Goal: Task Accomplishment & Management: Understand process/instructions

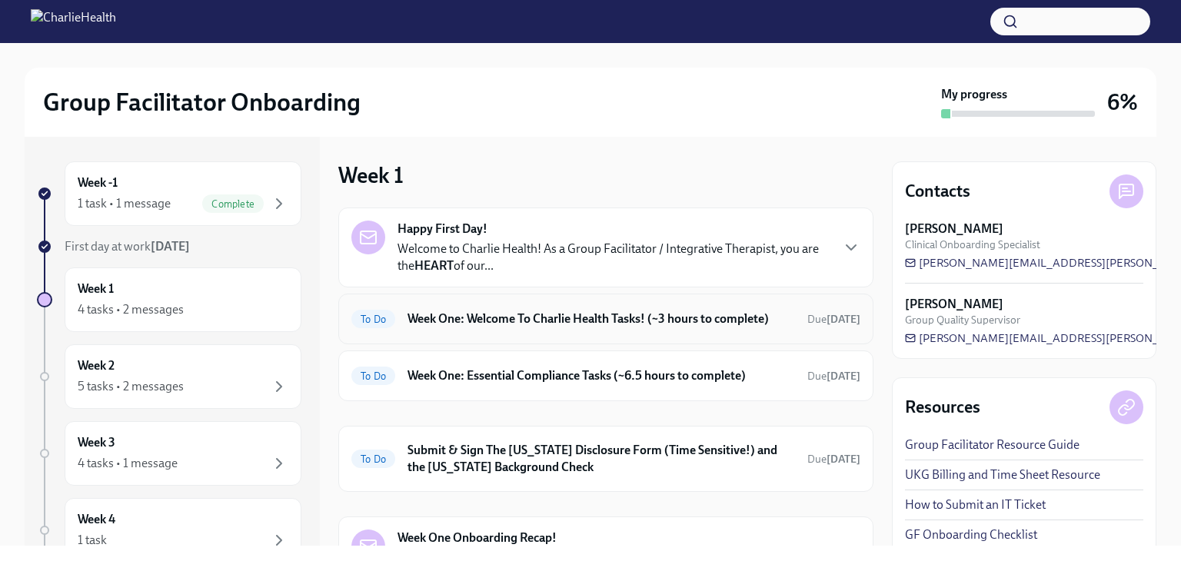
click at [381, 324] on span "To Do" at bounding box center [373, 320] width 44 height 12
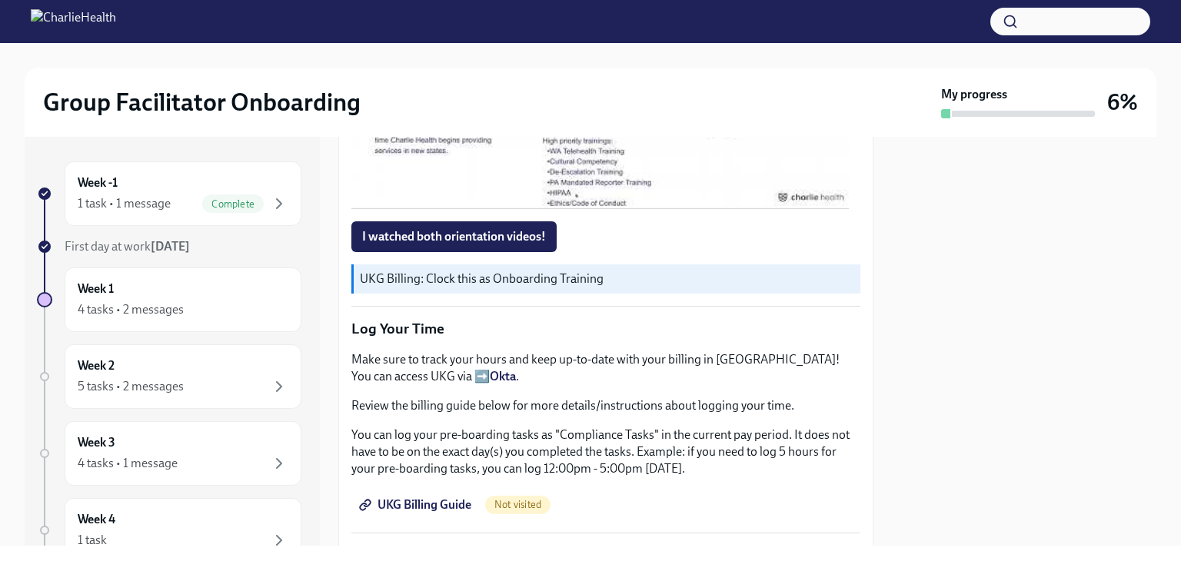
scroll to position [1301, 0]
click at [490, 235] on span "I watched both orientation videos!" at bounding box center [454, 235] width 184 height 15
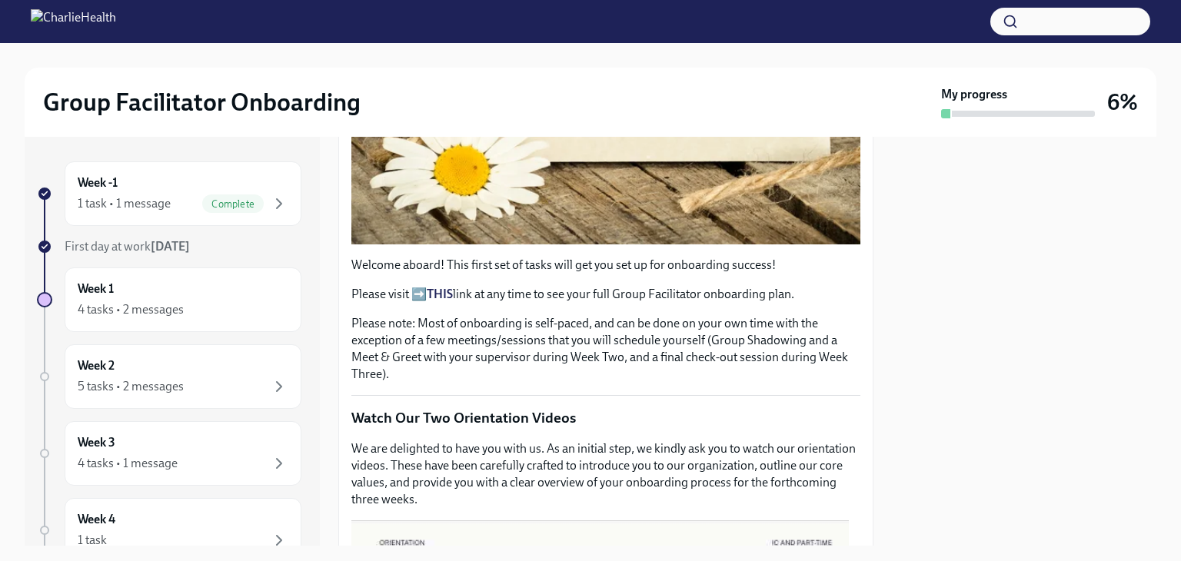
scroll to position [415, 0]
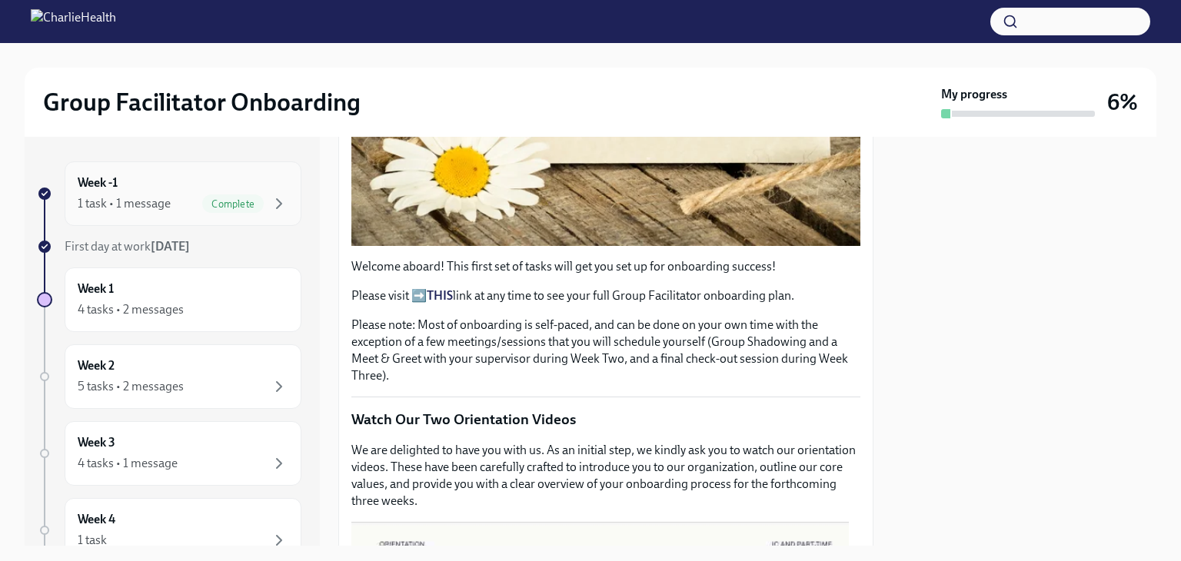
click at [153, 205] on div "1 task • 1 message" at bounding box center [124, 203] width 93 height 17
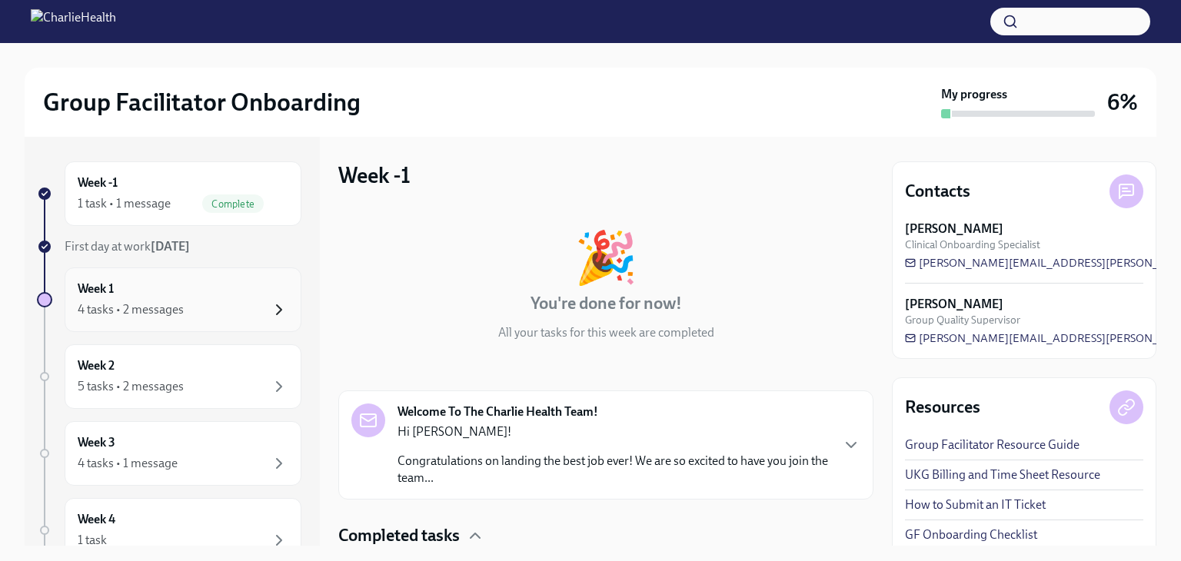
click at [271, 308] on icon "button" at bounding box center [279, 310] width 18 height 18
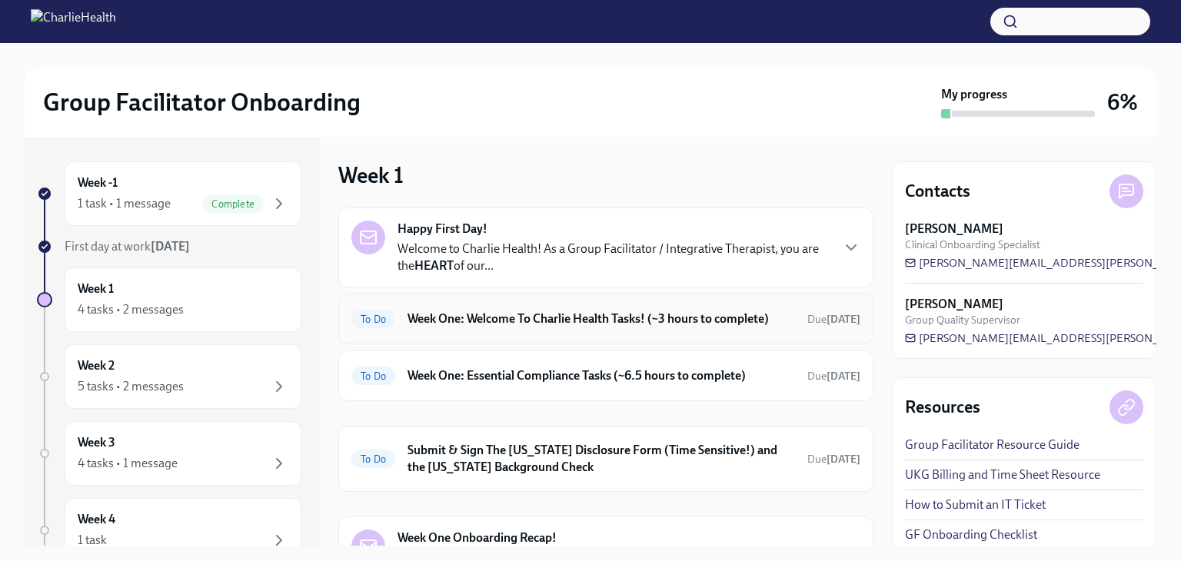
click at [375, 317] on span "To Do" at bounding box center [373, 320] width 44 height 12
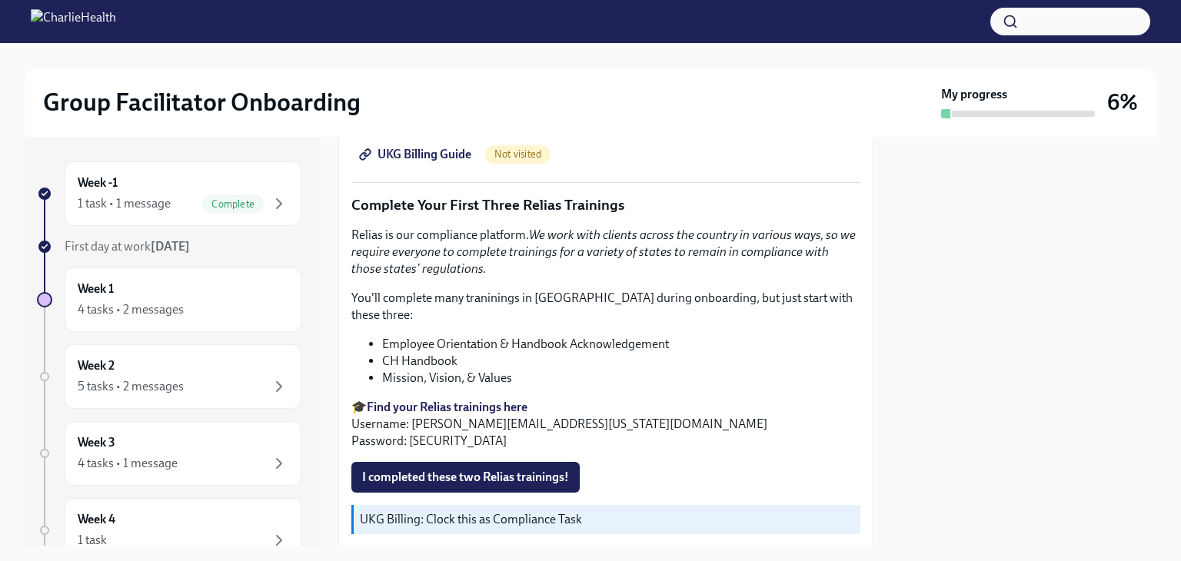
scroll to position [1606, 0]
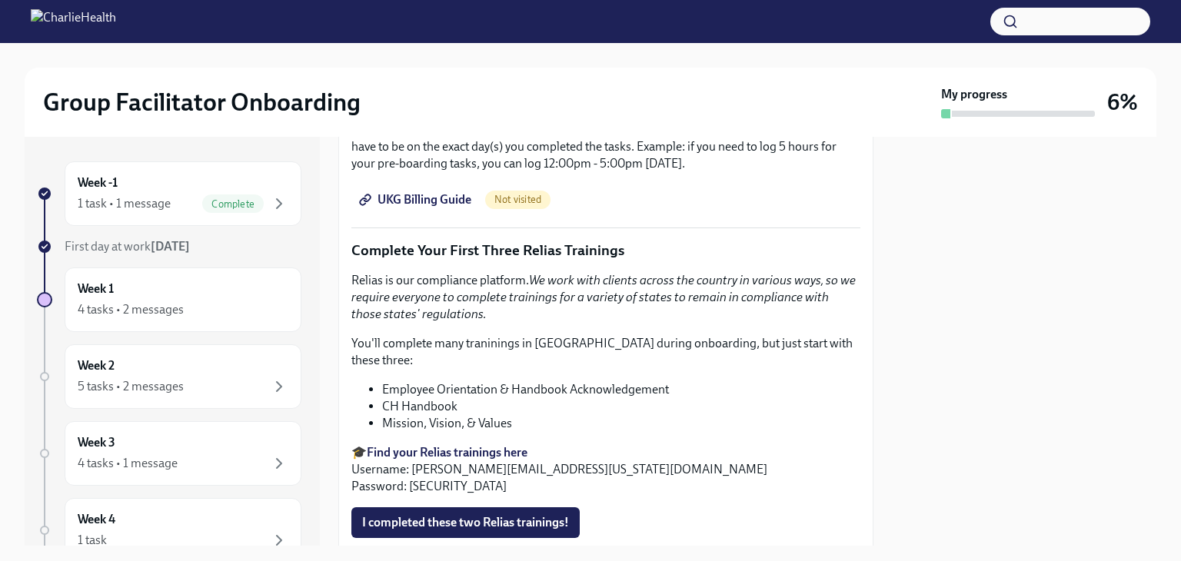
click at [648, 444] on p "🎓 Find your Relias trainings here Username: [PERSON_NAME][EMAIL_ADDRESS][US_STA…" at bounding box center [605, 469] width 509 height 51
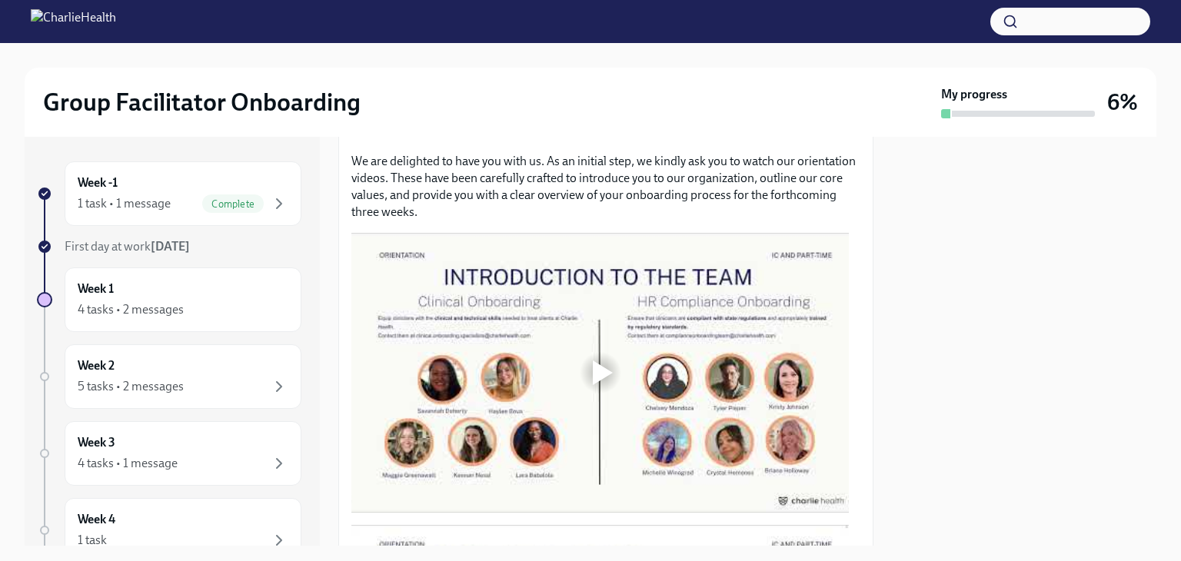
scroll to position [704, 0]
click at [270, 204] on icon "button" at bounding box center [279, 204] width 18 height 18
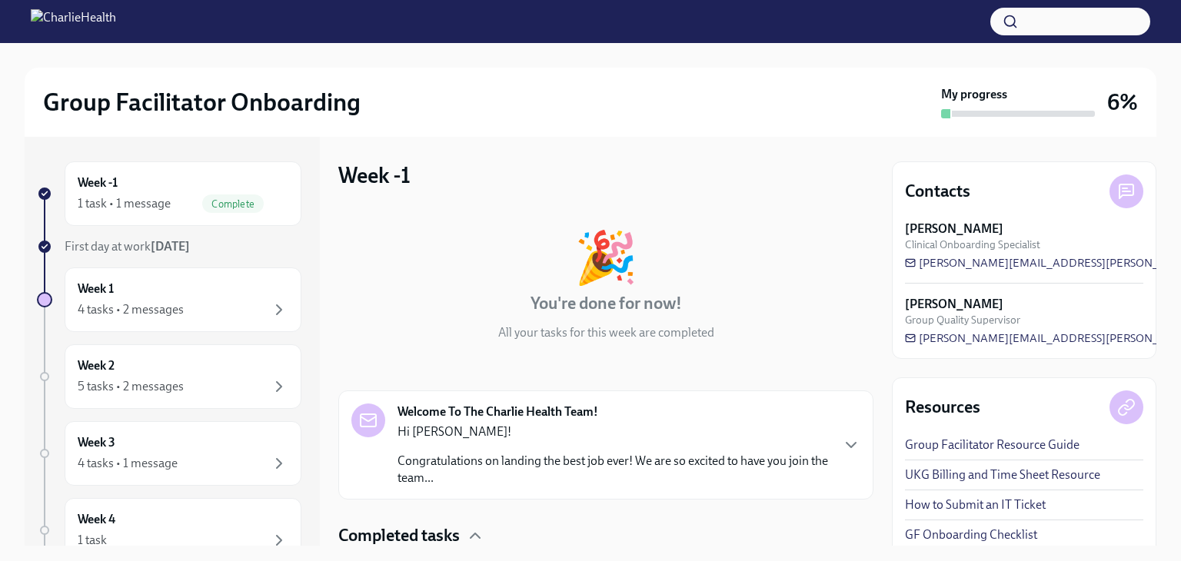
scroll to position [113, 0]
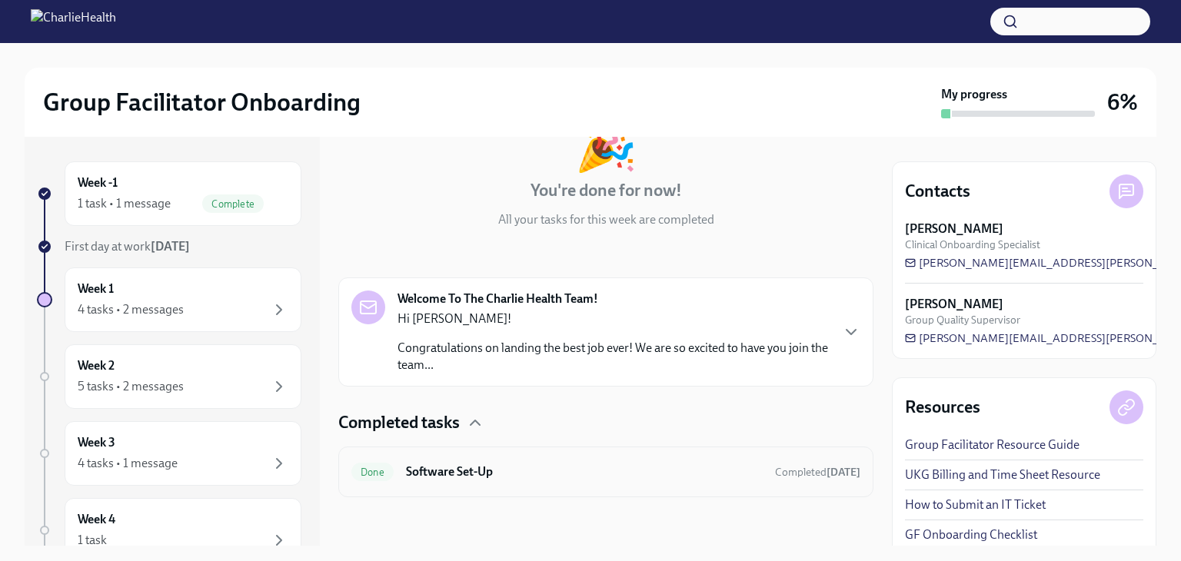
click at [504, 475] on h6 "Software Set-Up" at bounding box center [584, 472] width 357 height 17
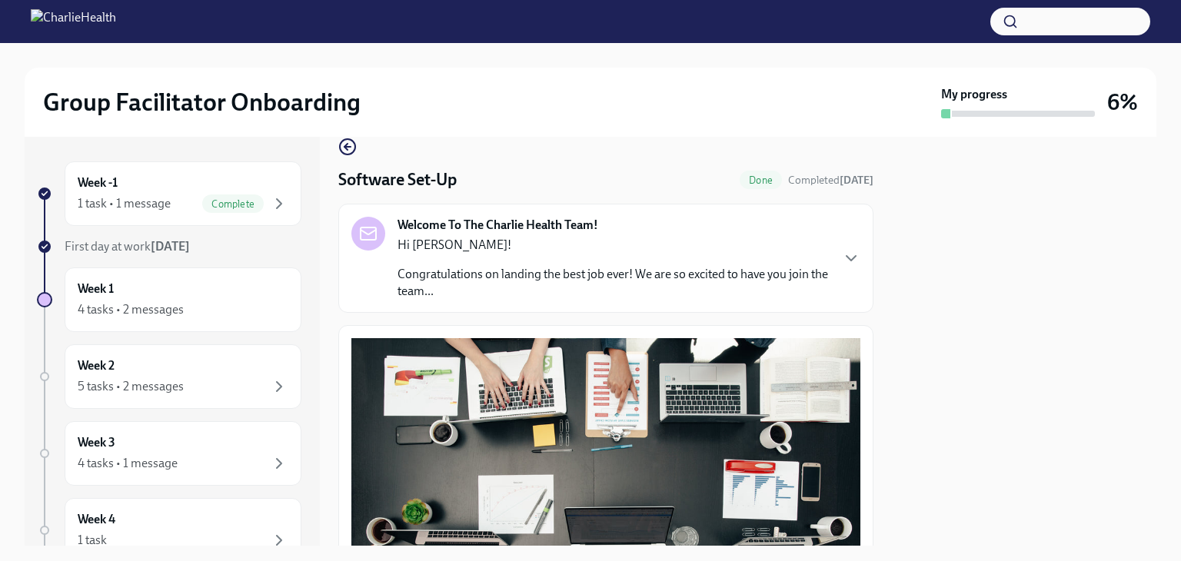
scroll to position [29, 0]
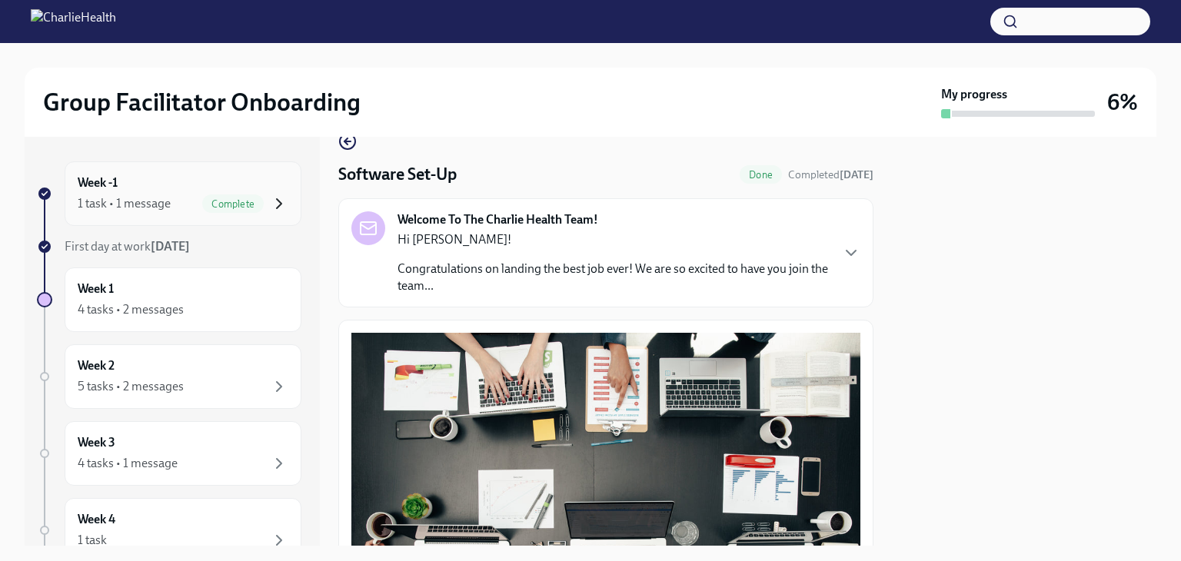
click at [270, 199] on icon "button" at bounding box center [279, 204] width 18 height 18
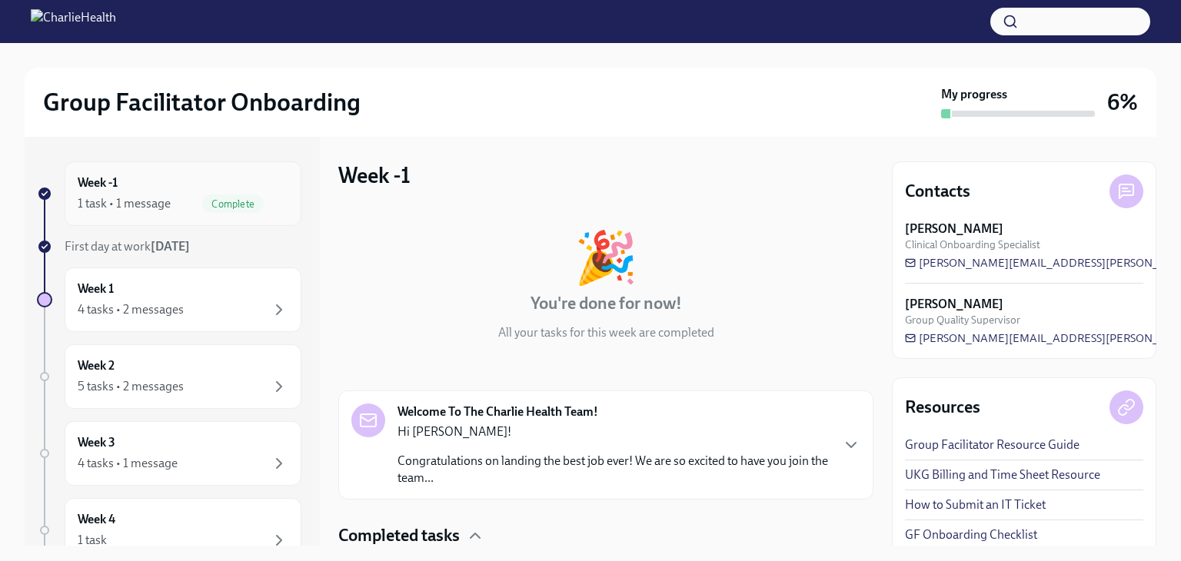
click at [221, 199] on span "Complete" at bounding box center [233, 204] width 62 height 12
click at [151, 203] on div "1 task • 1 message" at bounding box center [124, 203] width 93 height 17
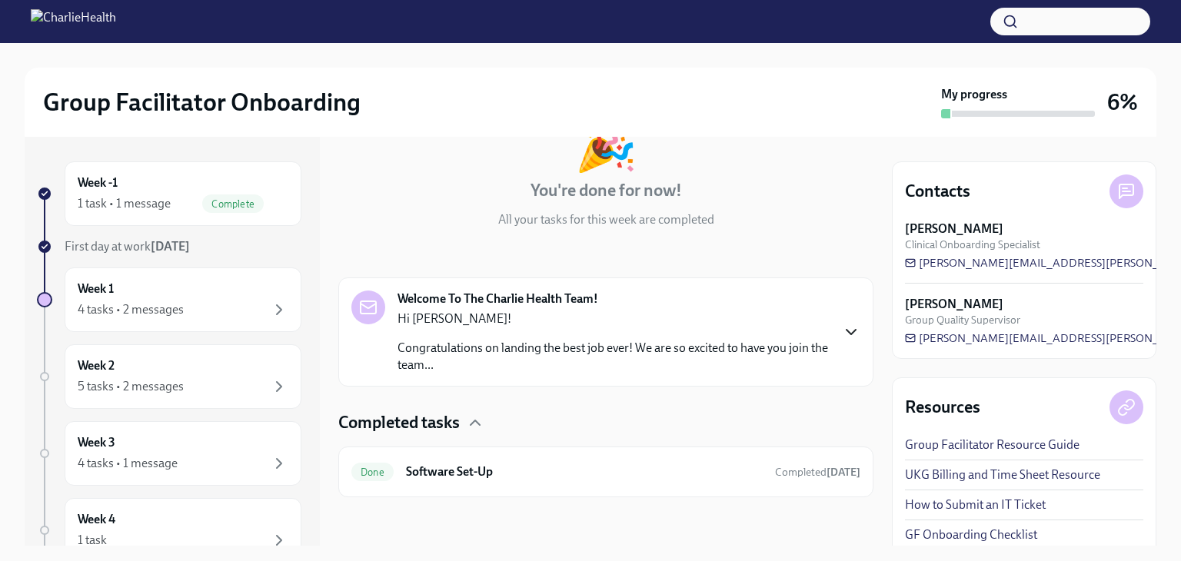
click at [842, 330] on icon "button" at bounding box center [851, 332] width 18 height 18
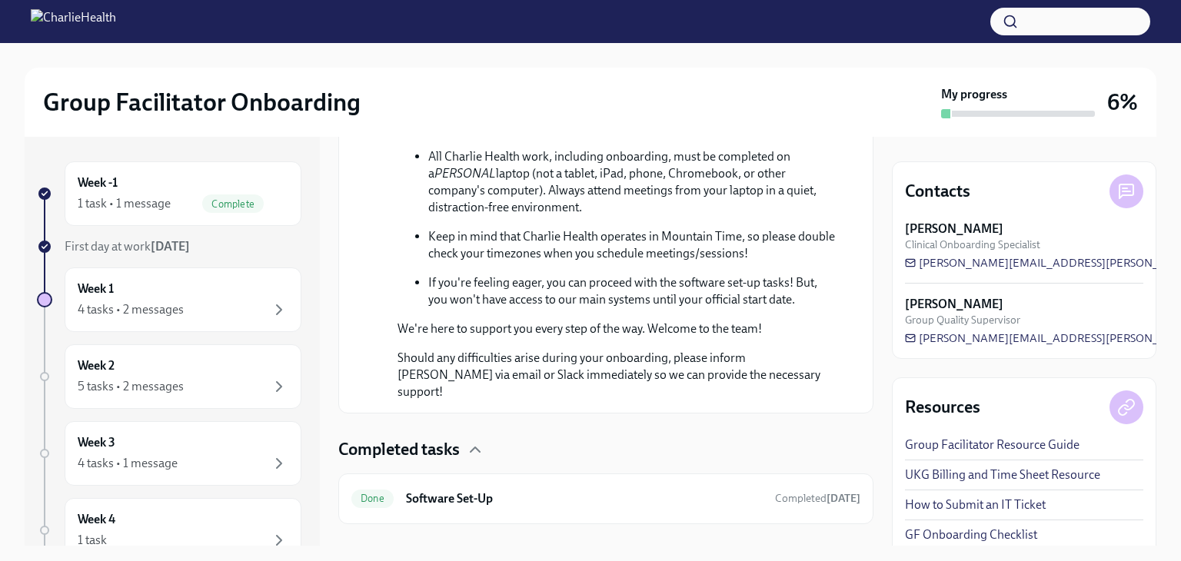
scroll to position [761, 0]
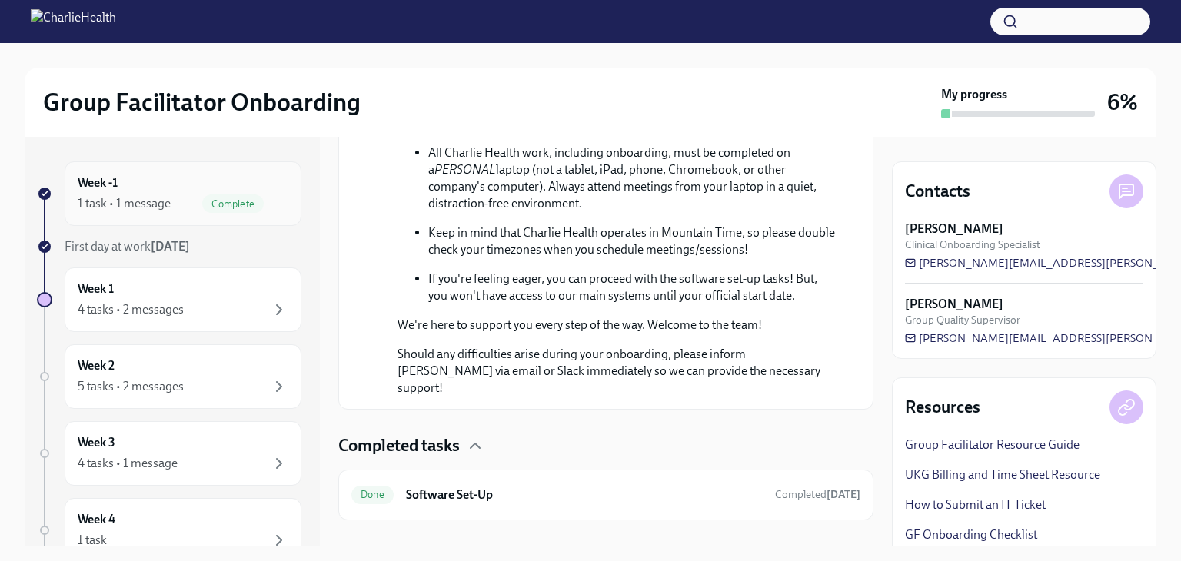
click at [214, 205] on span "Complete" at bounding box center [233, 204] width 62 height 12
click at [45, 185] on div "Week -1 1 task • 1 message Complete" at bounding box center [169, 193] width 265 height 65
click at [207, 205] on span "Complete" at bounding box center [233, 204] width 62 height 12
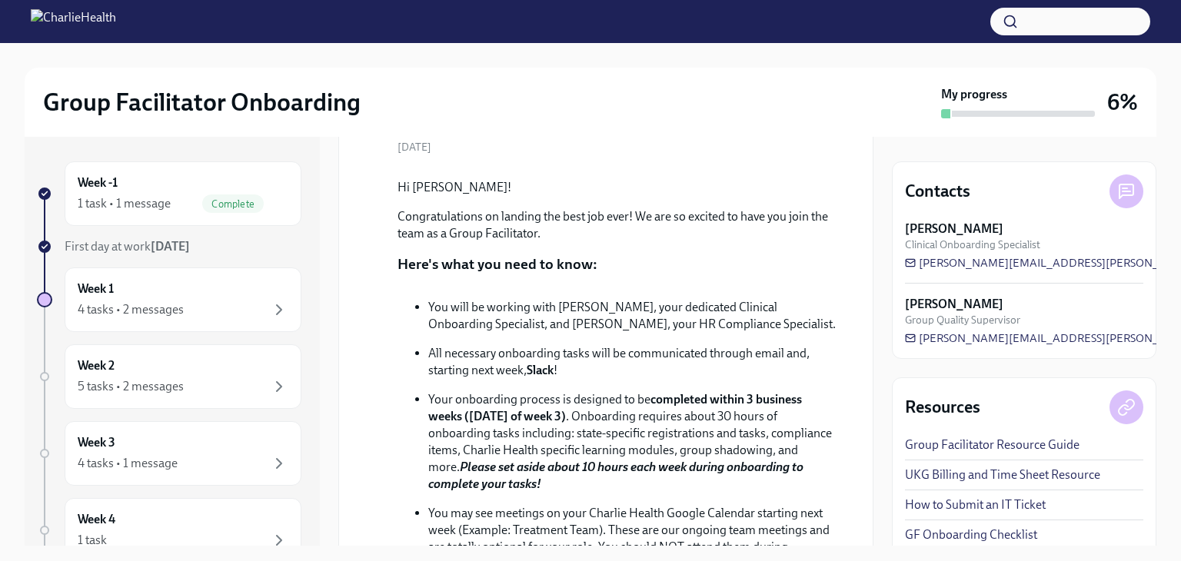
scroll to position [0, 0]
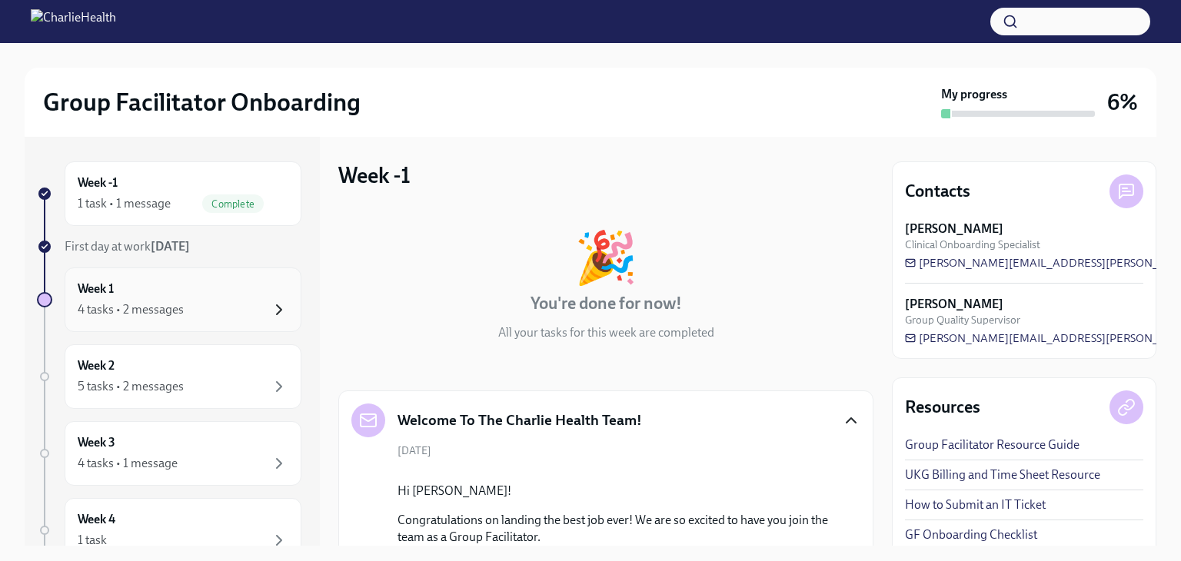
click at [270, 308] on icon "button" at bounding box center [279, 310] width 18 height 18
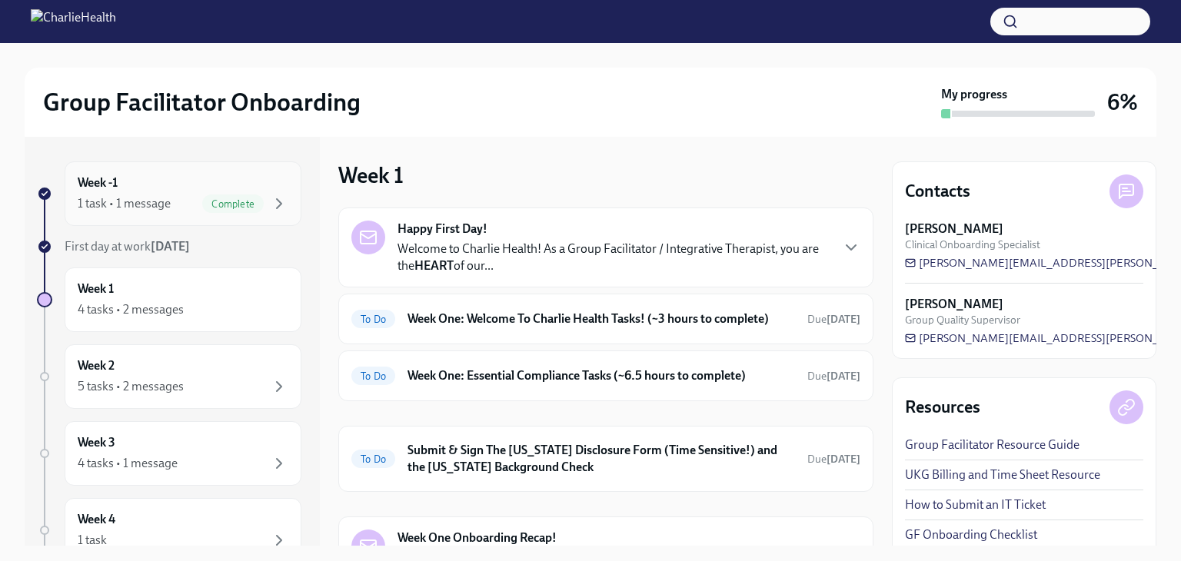
click at [141, 211] on div "1 task • 1 message" at bounding box center [124, 203] width 93 height 17
click at [694, 333] on div "To Do Week One: Welcome To Charlie Health Tasks! (~3 hours to complete) Due [DA…" at bounding box center [605, 319] width 535 height 51
click at [382, 317] on span "To Do" at bounding box center [373, 320] width 44 height 12
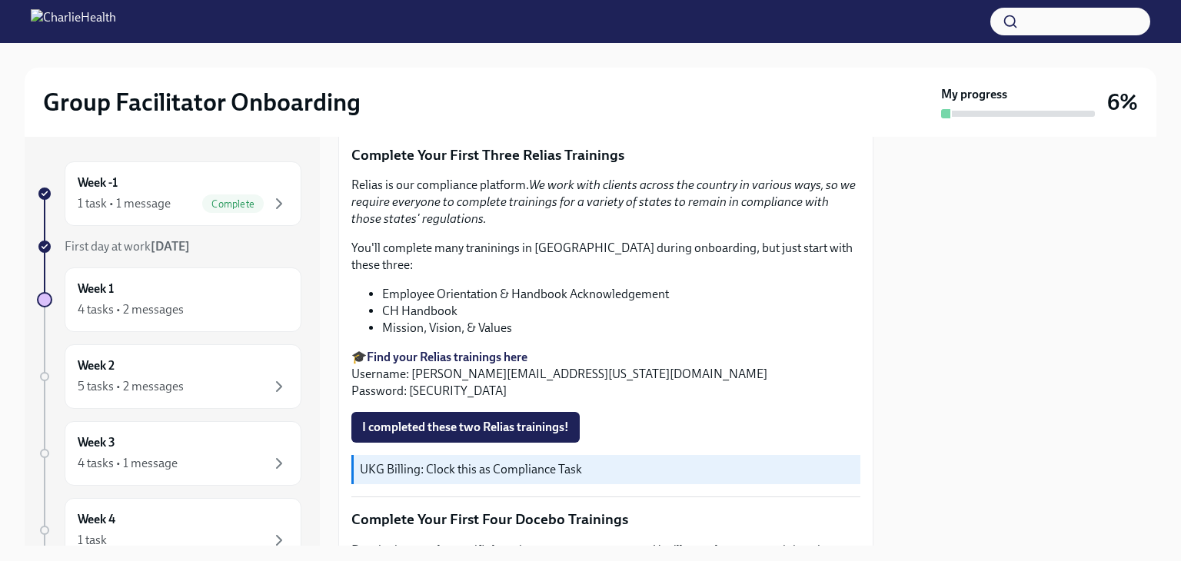
scroll to position [1713, 0]
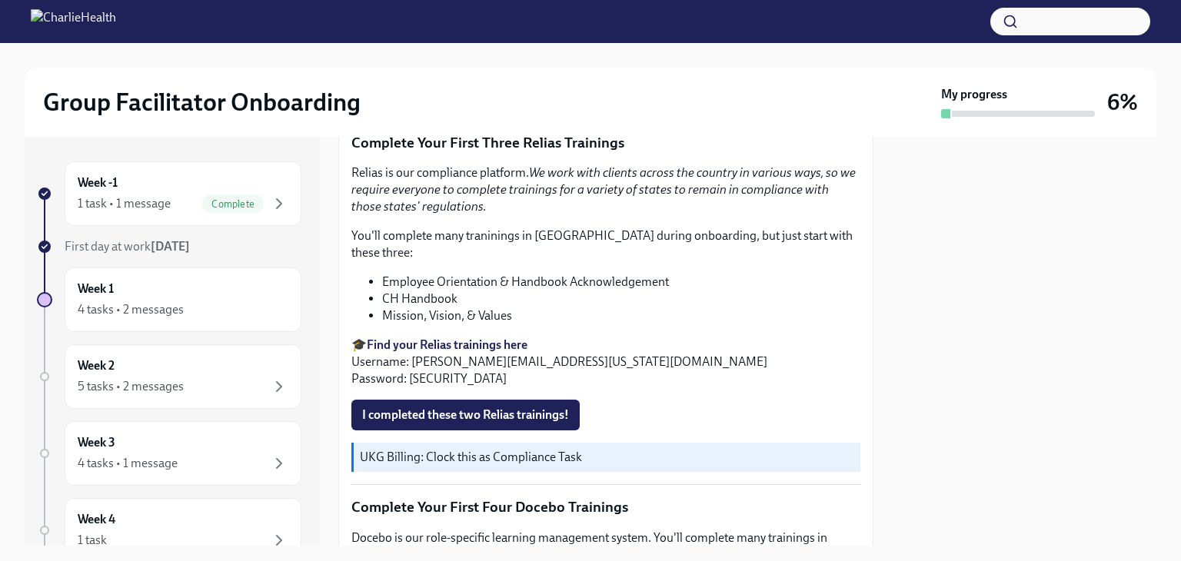
click at [437, 338] on strong "Find your Relias trainings here" at bounding box center [447, 345] width 161 height 15
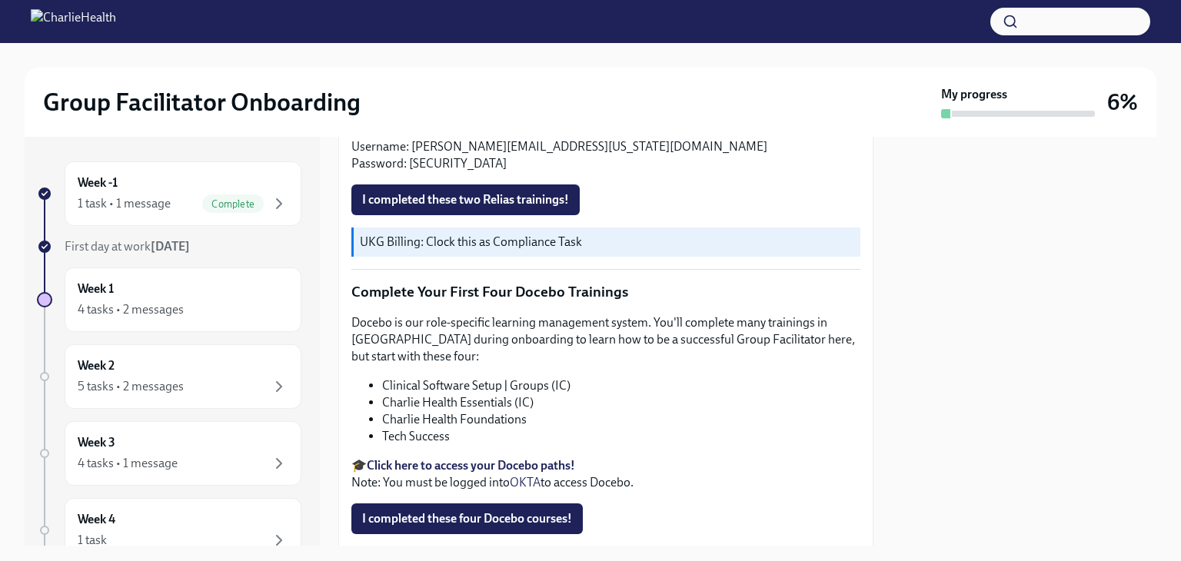
scroll to position [1932, 0]
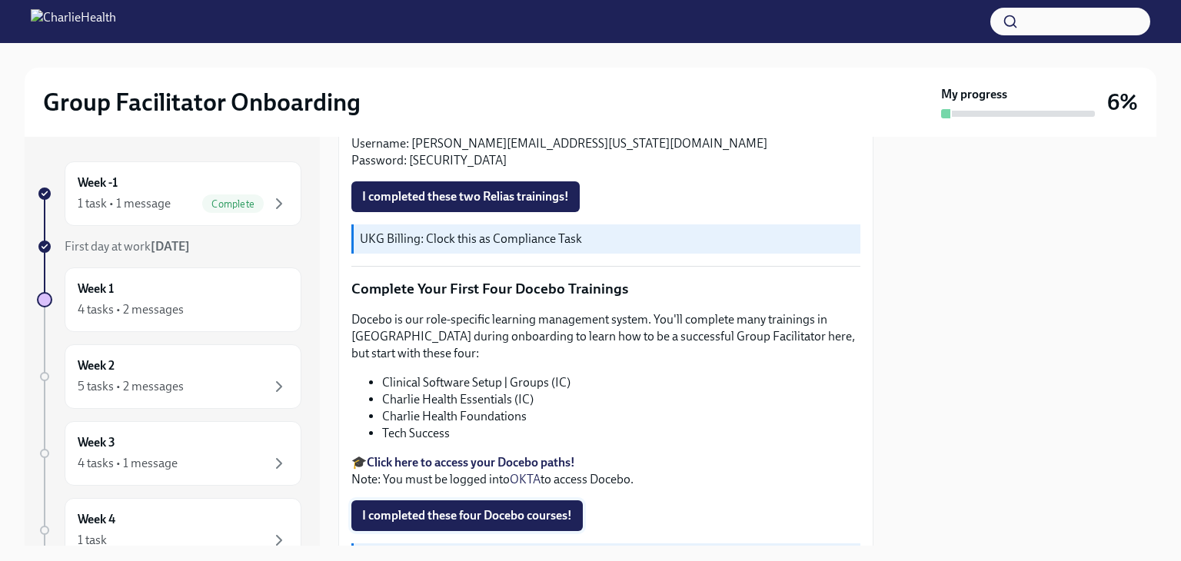
click at [458, 508] on span "I completed these four Docebo courses!" at bounding box center [467, 515] width 210 height 15
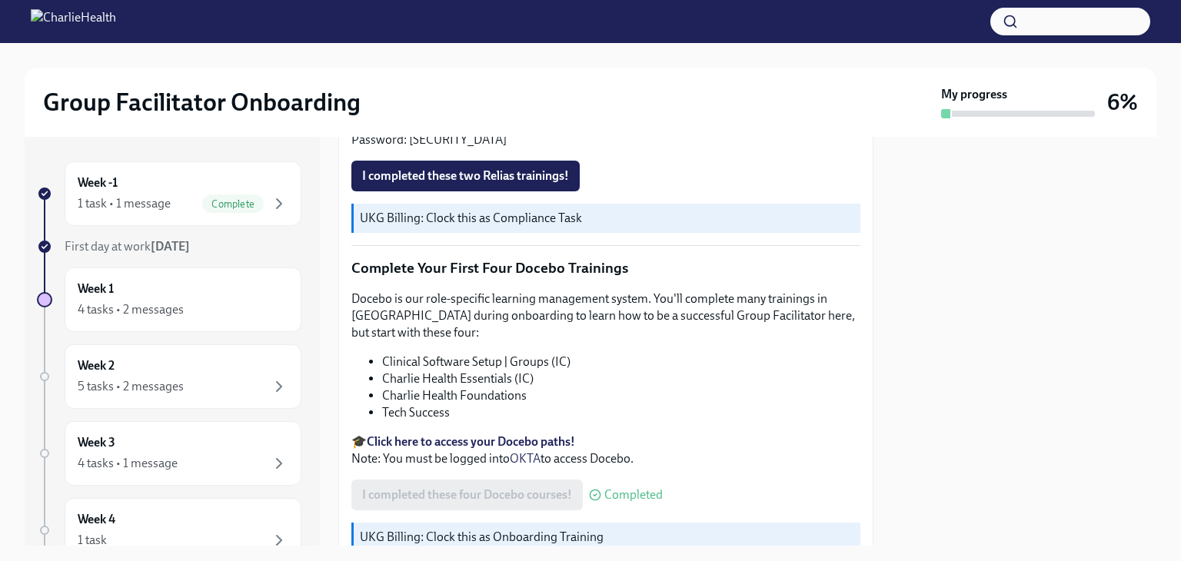
scroll to position [2058, 0]
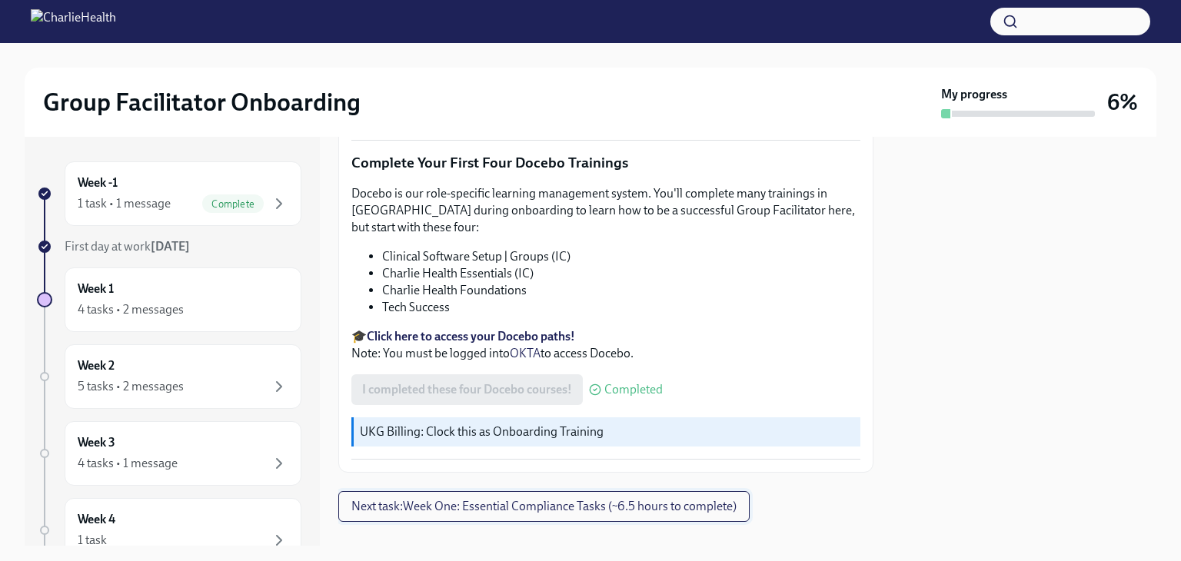
click at [460, 499] on span "Next task : Week One: Essential Compliance Tasks (~6.5 hours to complete)" at bounding box center [543, 506] width 385 height 15
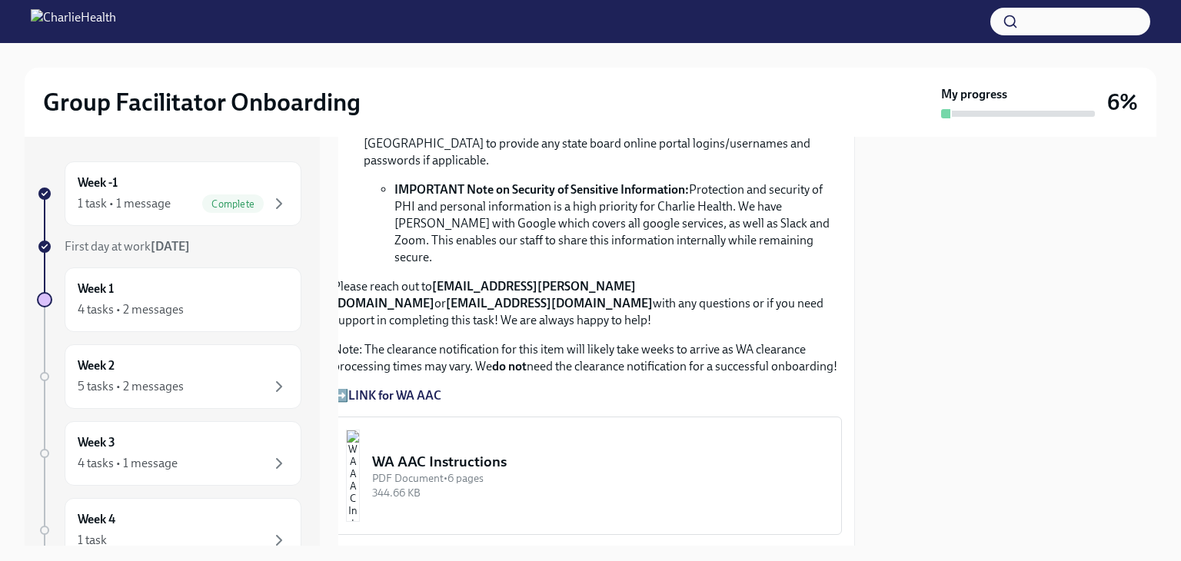
scroll to position [1149, 18]
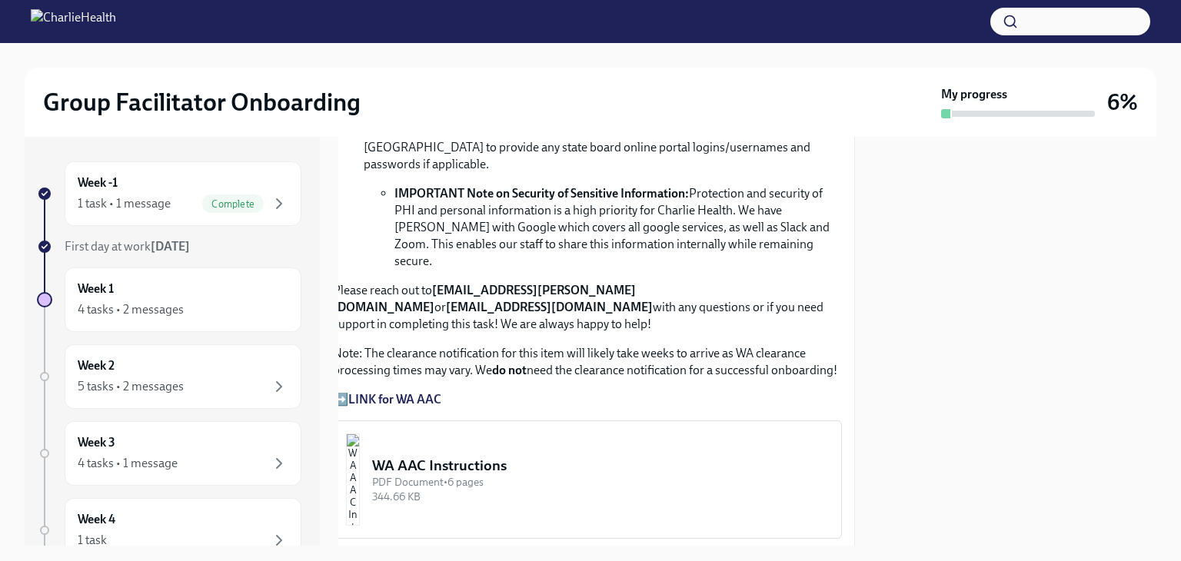
click at [383, 392] on strong "LINK for WA AAC" at bounding box center [394, 399] width 93 height 15
click at [424, 438] on button "WA AAC Instructions PDF Document • 6 pages 344.66 KB" at bounding box center [587, 480] width 509 height 118
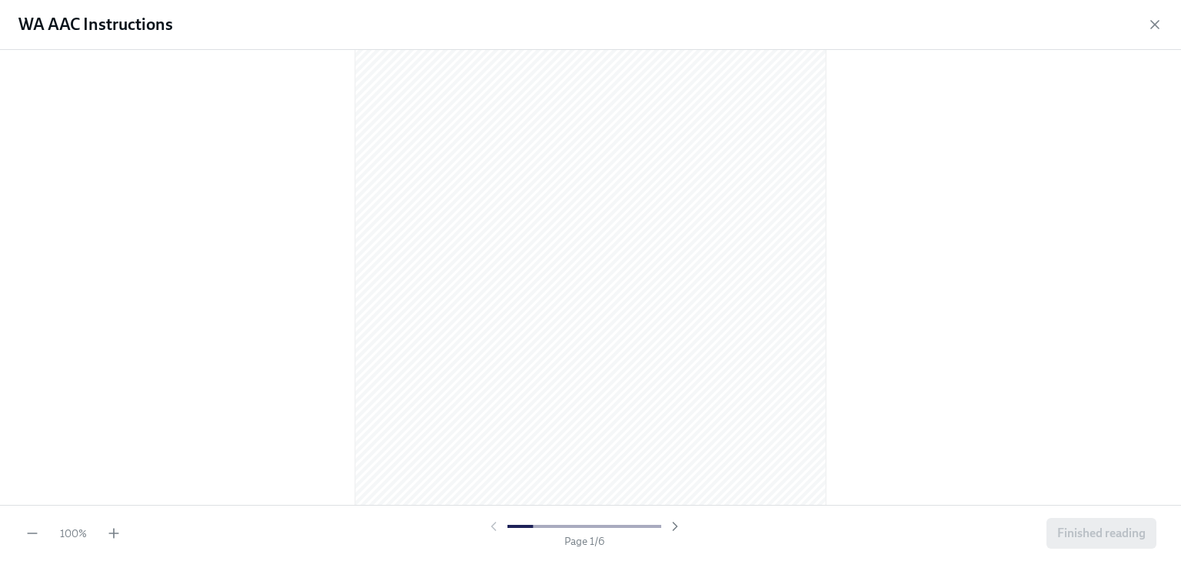
scroll to position [24, 0]
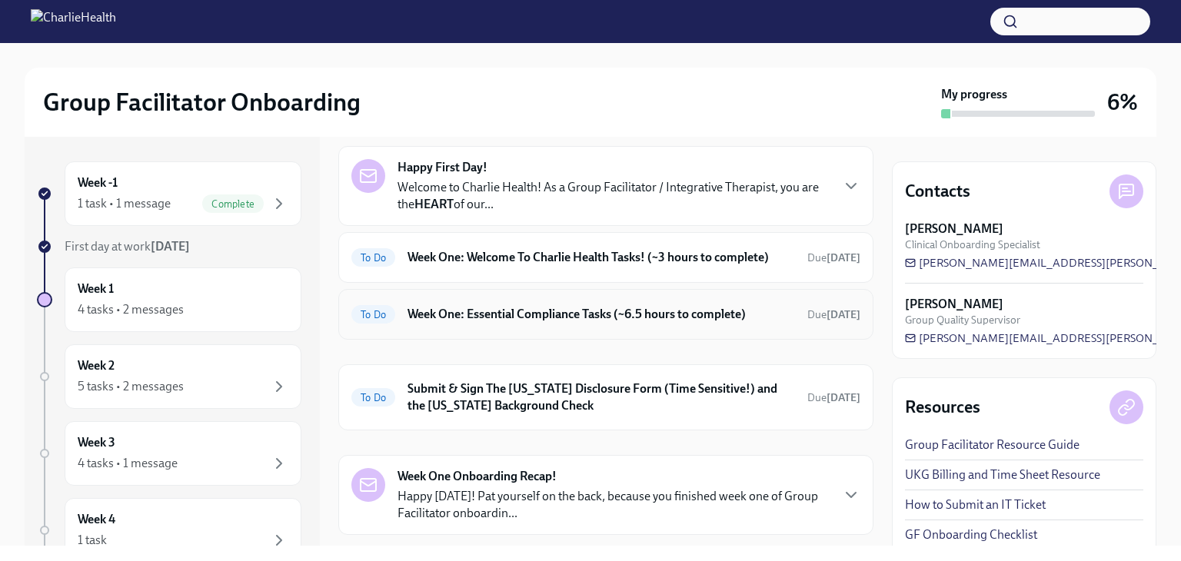
scroll to position [65, 0]
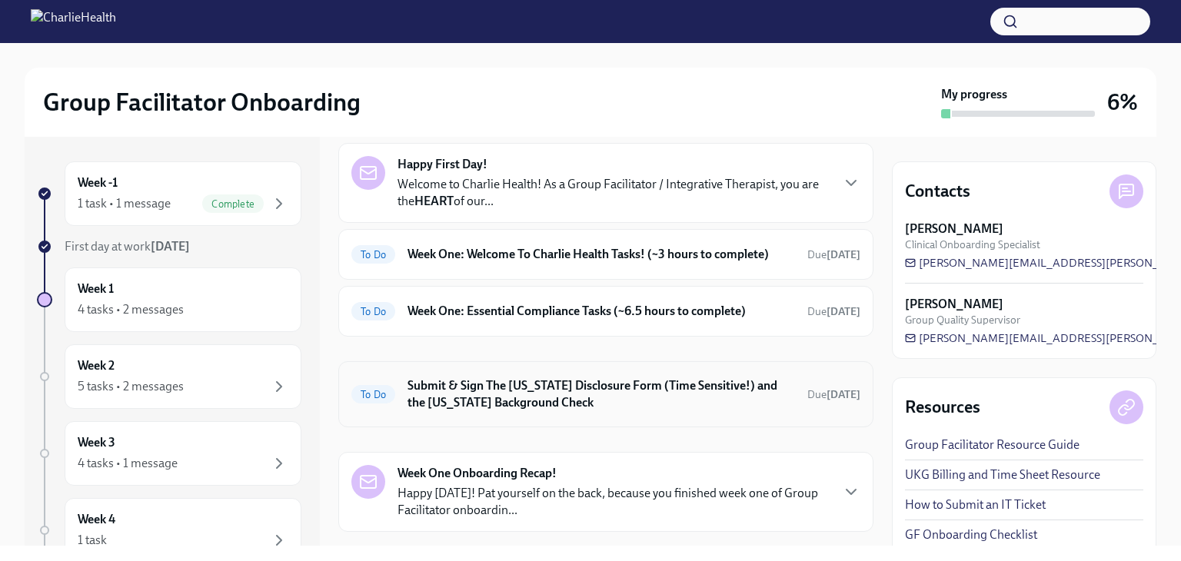
click at [678, 391] on h6 "Submit & Sign The [US_STATE] Disclosure Form (Time Sensitive!) and the [US_STAT…" at bounding box center [602, 395] width 388 height 34
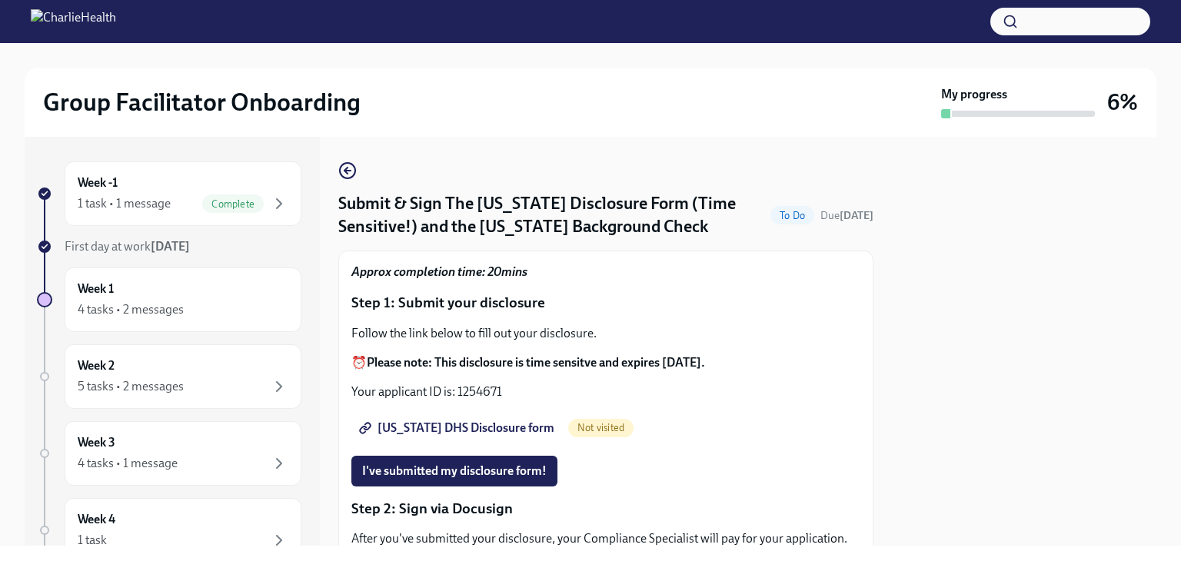
click at [400, 422] on span "Utah DHS Disclosure form" at bounding box center [458, 428] width 192 height 15
click at [464, 475] on span "I've submitted my disclosure form!" at bounding box center [454, 471] width 185 height 15
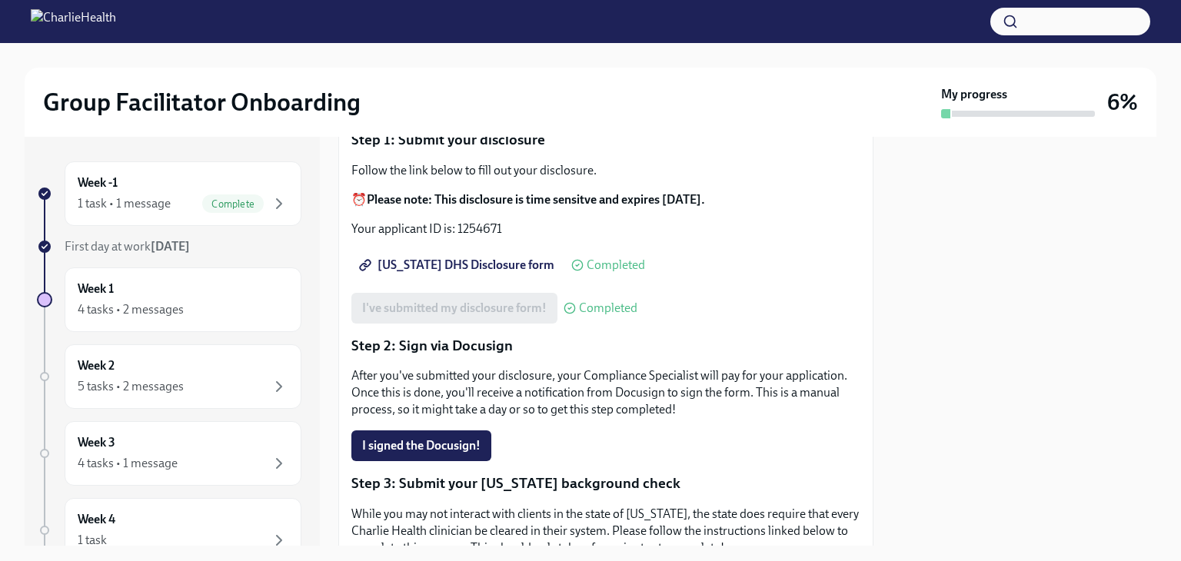
scroll to position [170, 0]
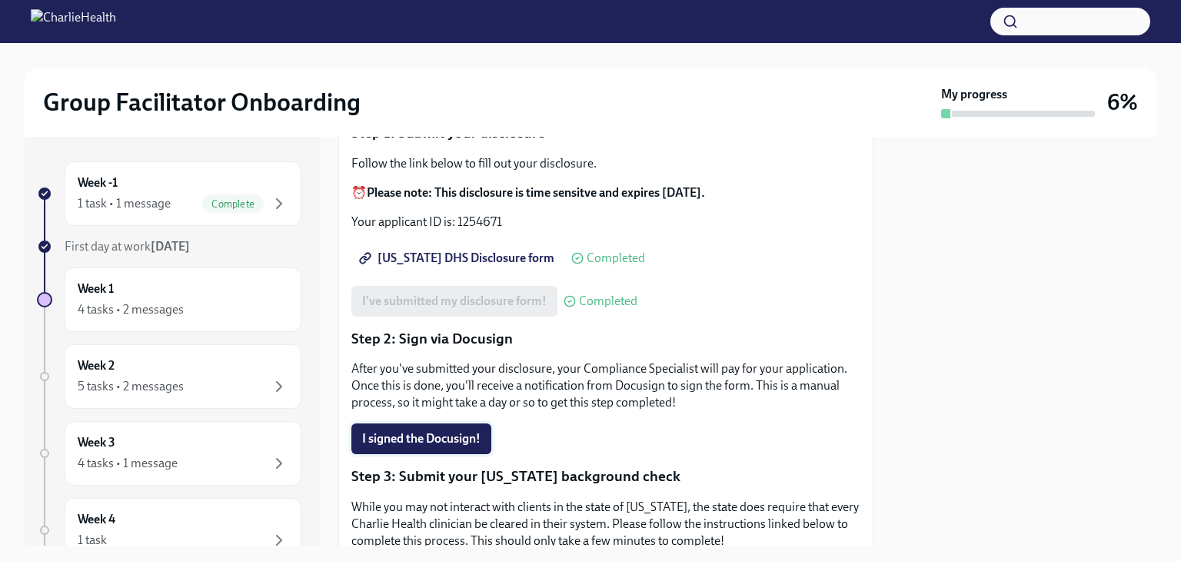
click at [461, 432] on span "I signed the Docusign!" at bounding box center [421, 438] width 118 height 15
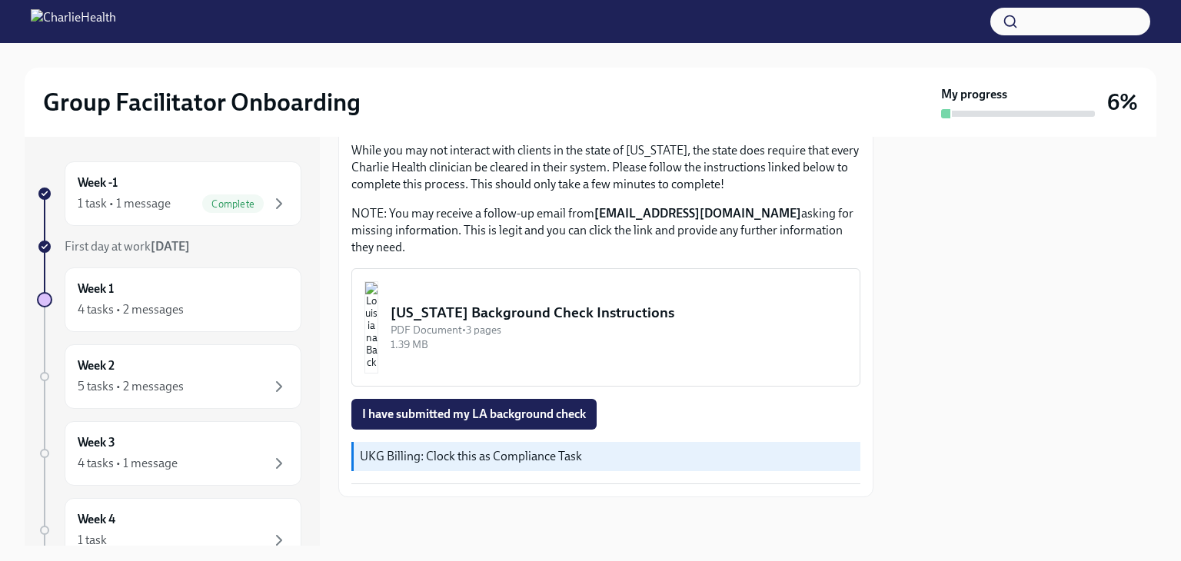
scroll to position [511, 0]
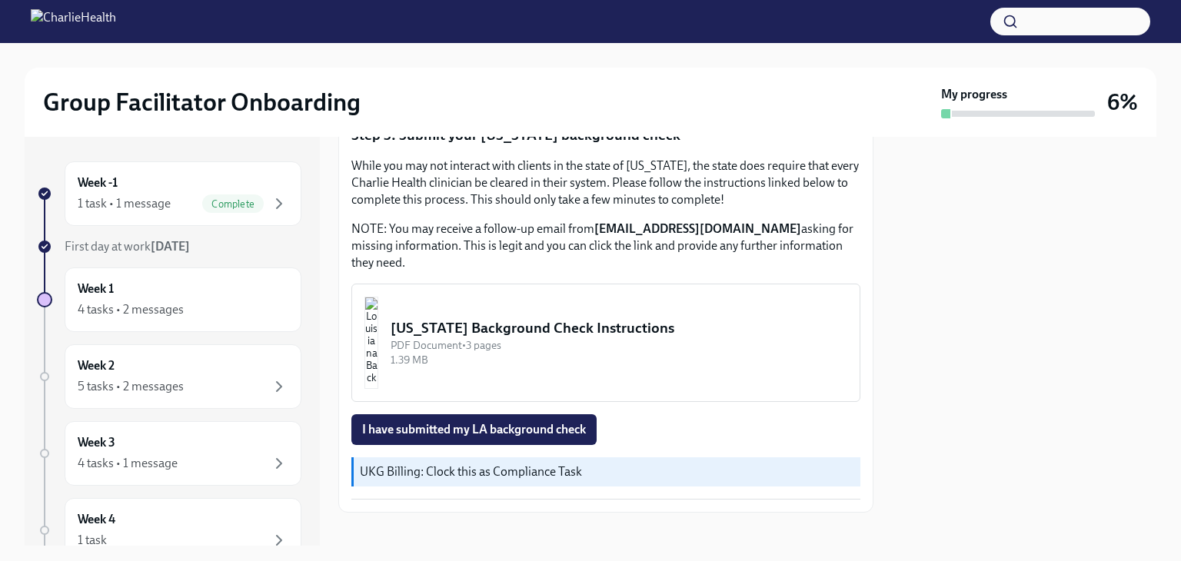
click at [974, 108] on div "My progress" at bounding box center [1018, 102] width 154 height 32
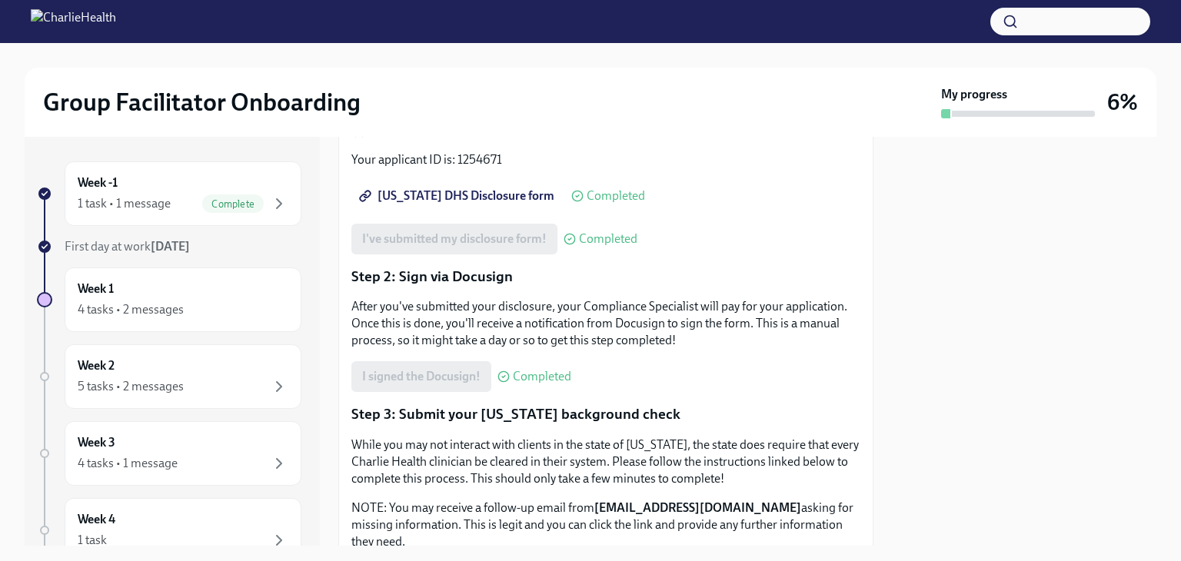
scroll to position [0, 0]
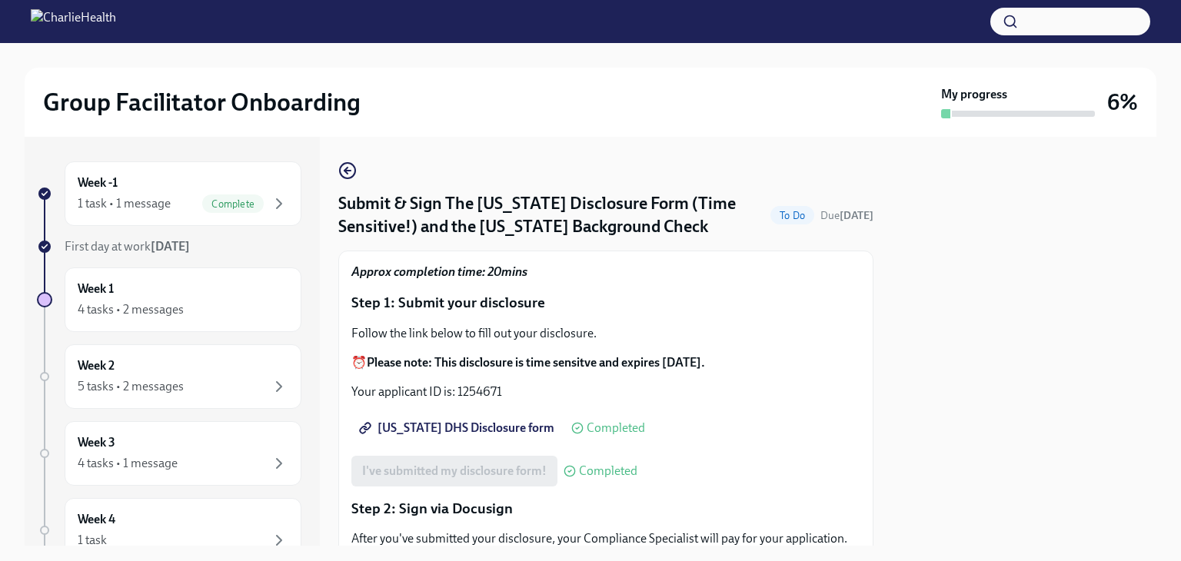
click at [415, 424] on span "Utah DHS Disclosure form" at bounding box center [458, 428] width 192 height 15
drag, startPoint x: 506, startPoint y: 390, endPoint x: 468, endPoint y: 388, distance: 37.7
drag, startPoint x: 468, startPoint y: 388, endPoint x: 520, endPoint y: 415, distance: 58.1
click at [520, 415] on link "Utah DHS Disclosure form" at bounding box center [458, 428] width 214 height 31
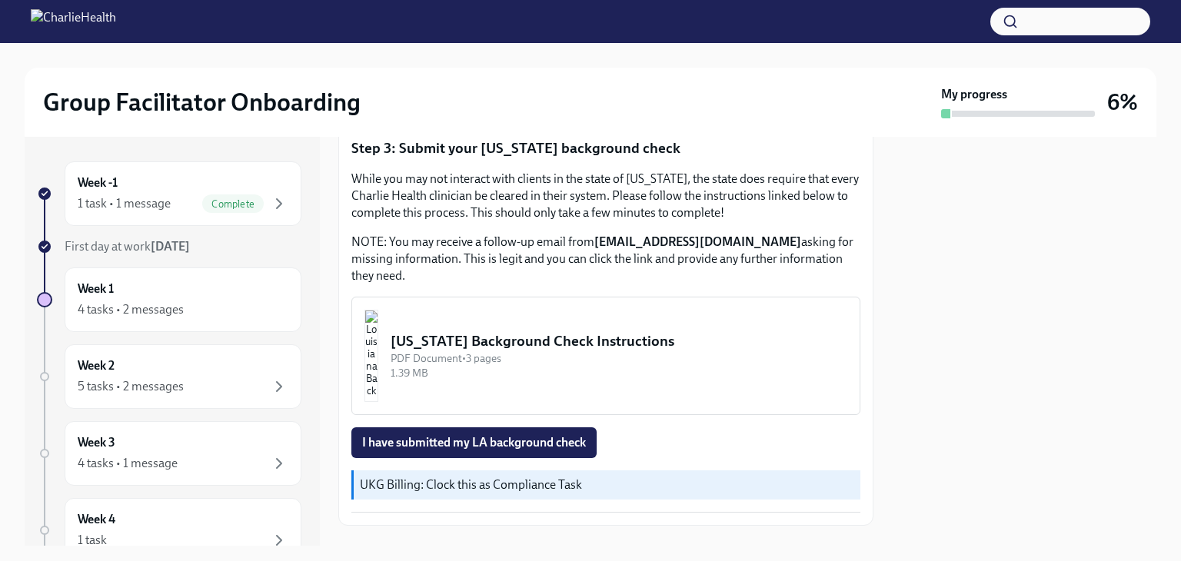
scroll to position [500, 0]
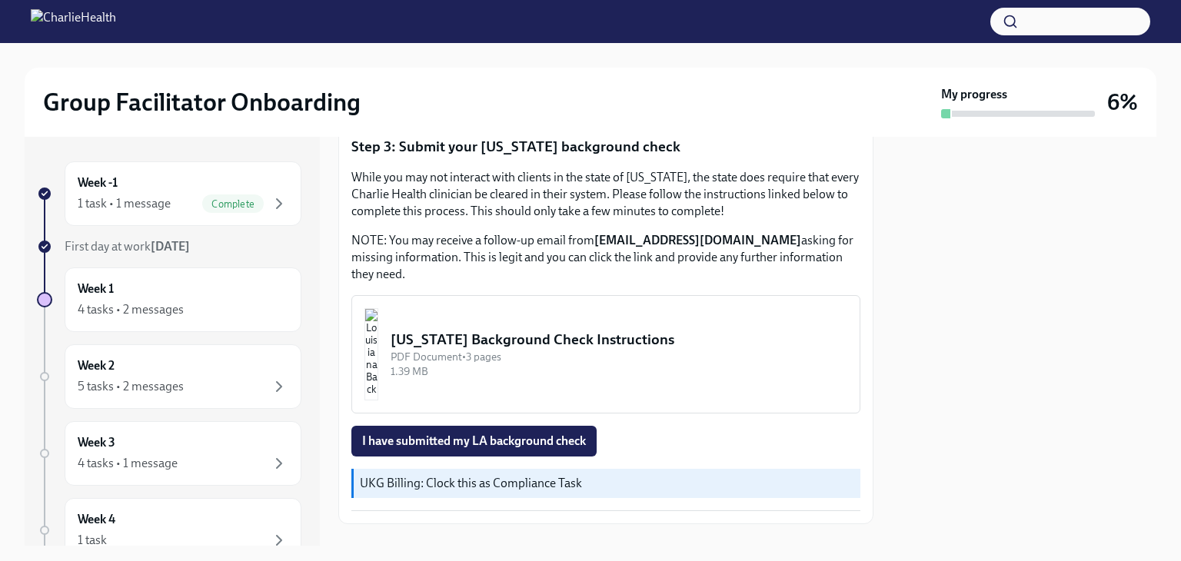
click at [378, 371] on img "button" at bounding box center [372, 354] width 14 height 92
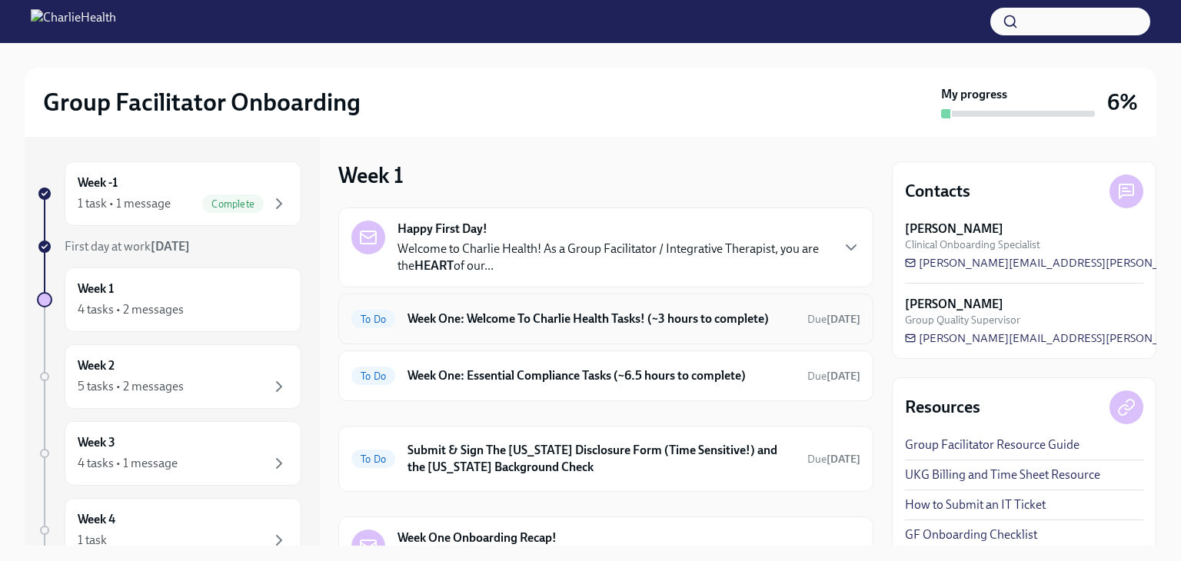
click at [381, 319] on span "To Do" at bounding box center [373, 320] width 44 height 12
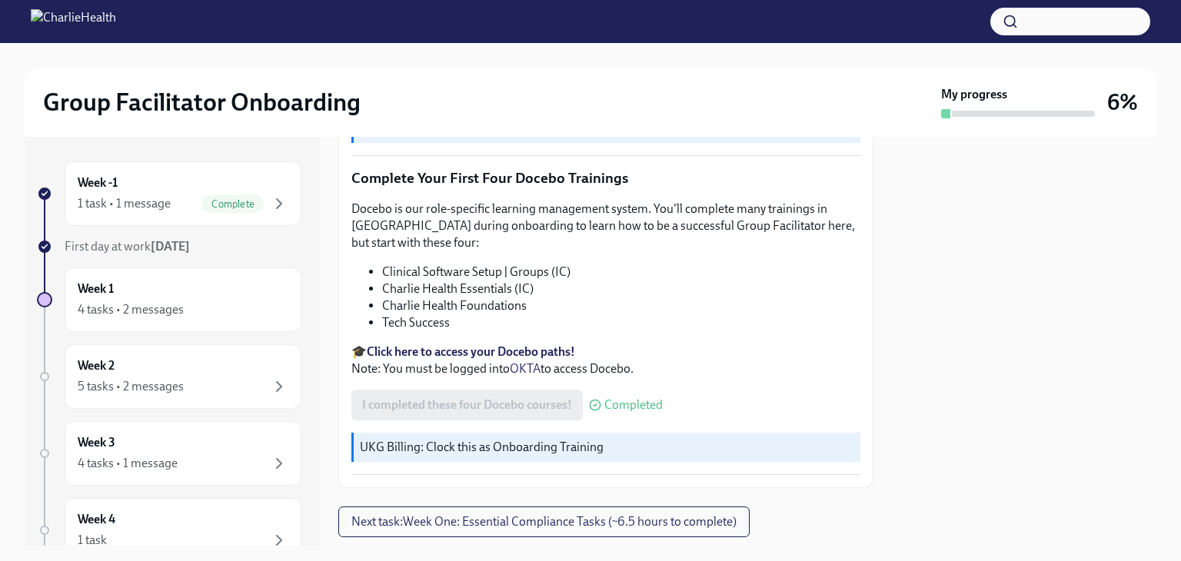
scroll to position [2058, 0]
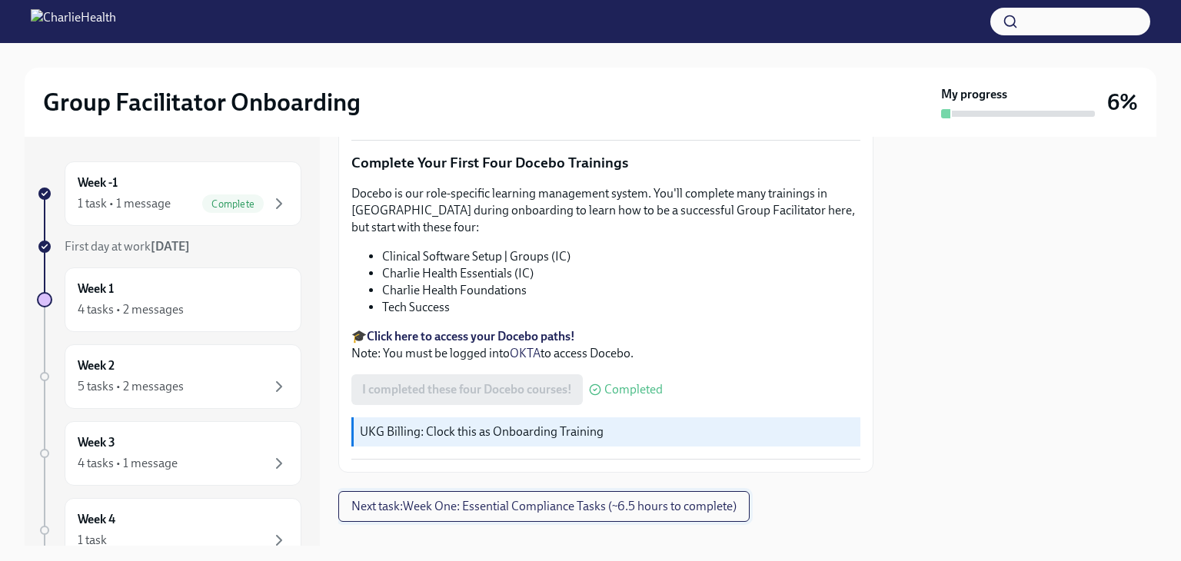
click at [686, 499] on span "Next task : Week One: Essential Compliance Tasks (~6.5 hours to complete)" at bounding box center [543, 506] width 385 height 15
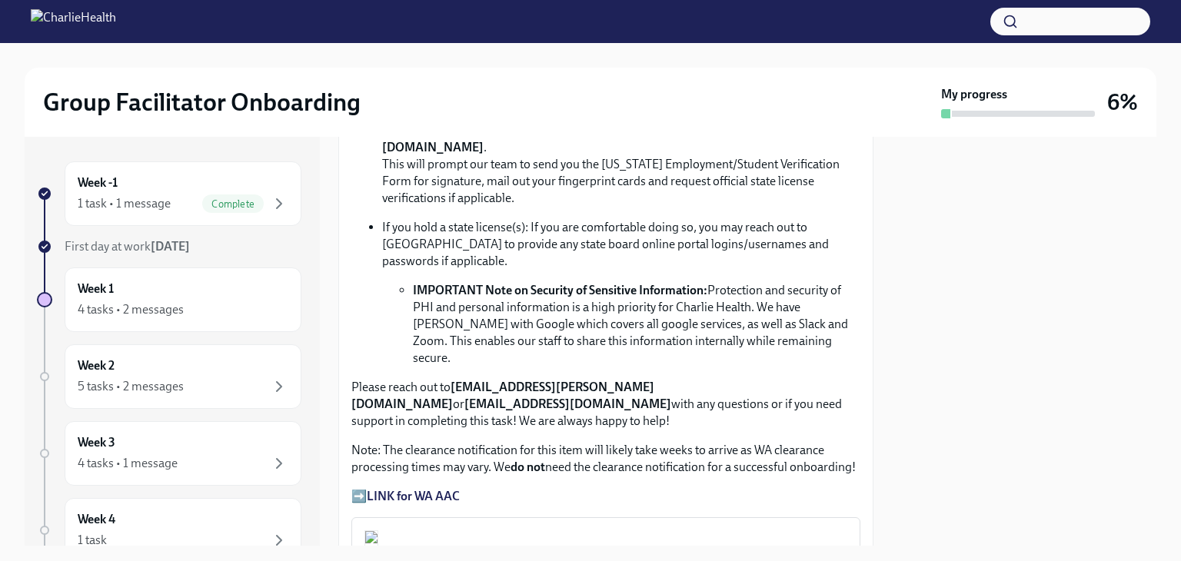
scroll to position [1177, 0]
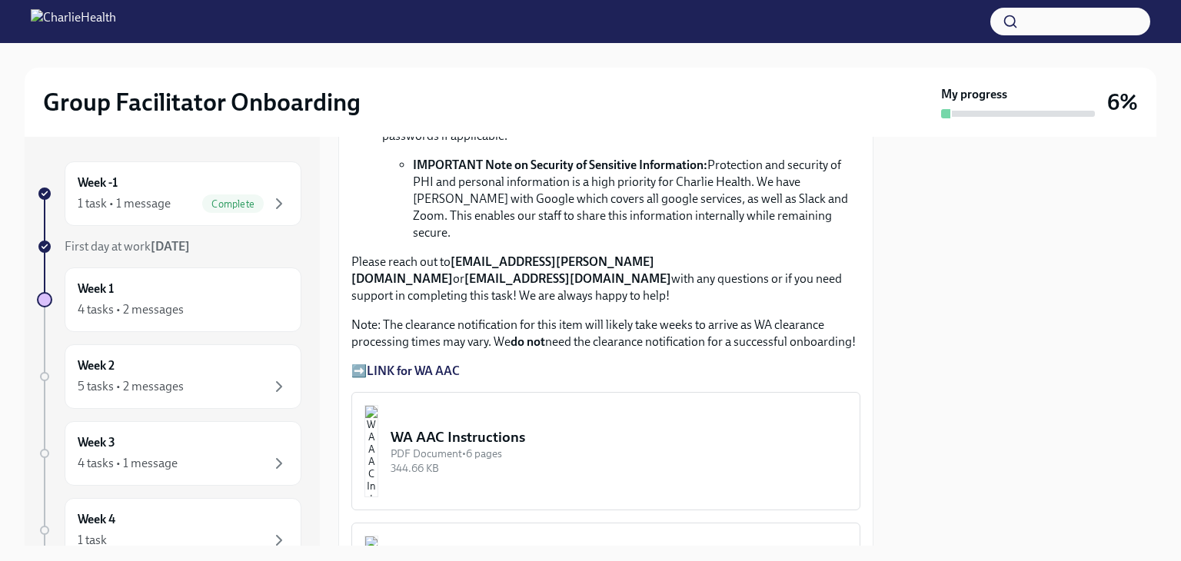
click at [600, 428] on div "WA AAC Instructions" at bounding box center [619, 438] width 457 height 20
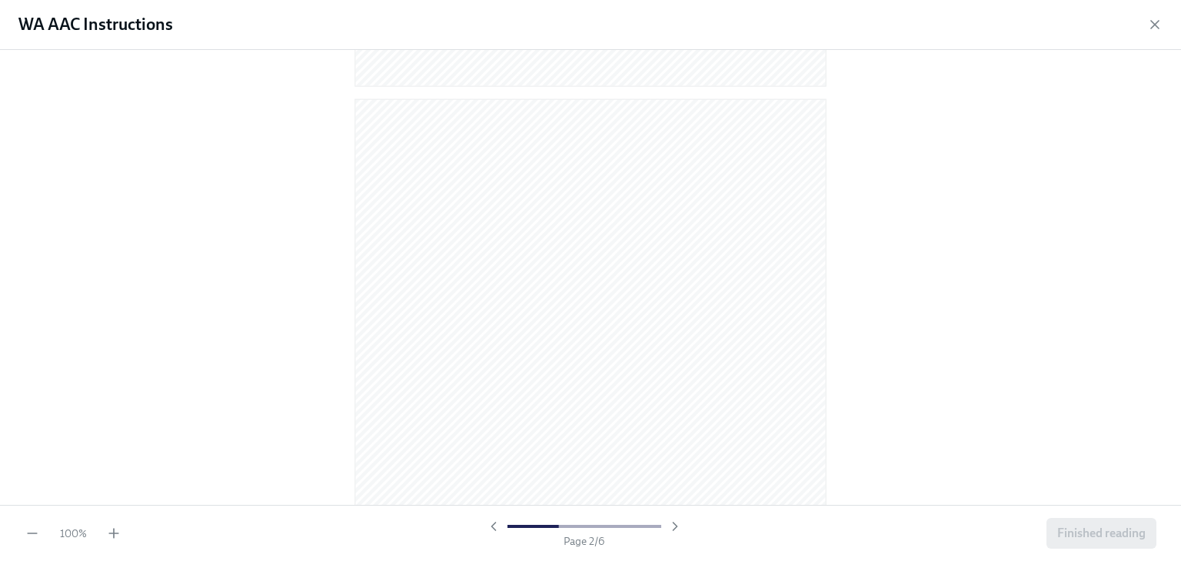
scroll to position [599, 0]
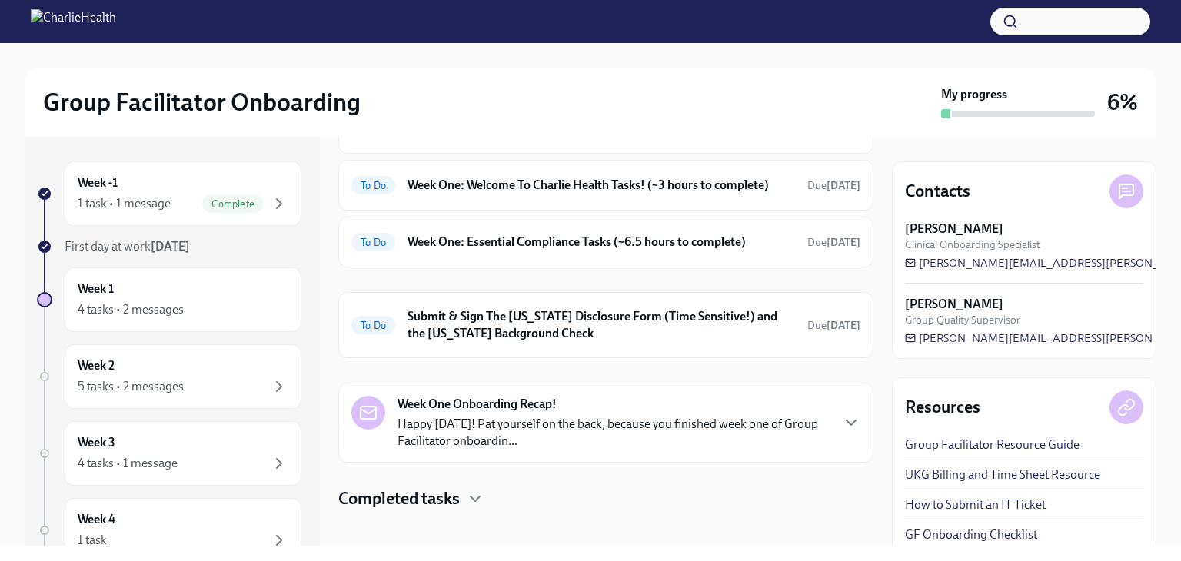
scroll to position [146, 0]
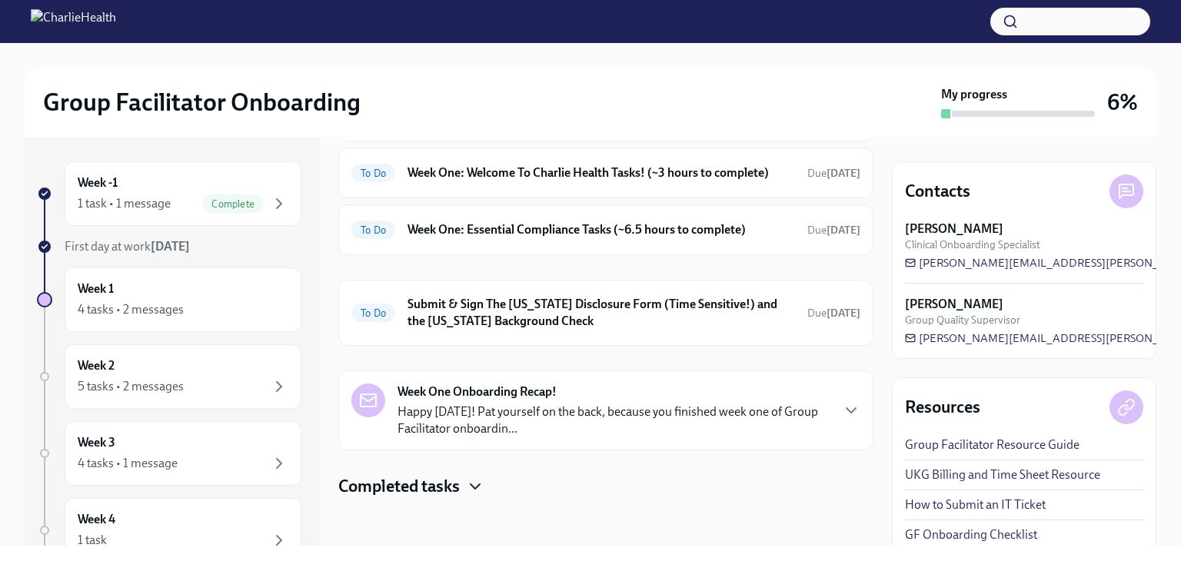
click at [475, 484] on icon "button" at bounding box center [475, 486] width 9 height 5
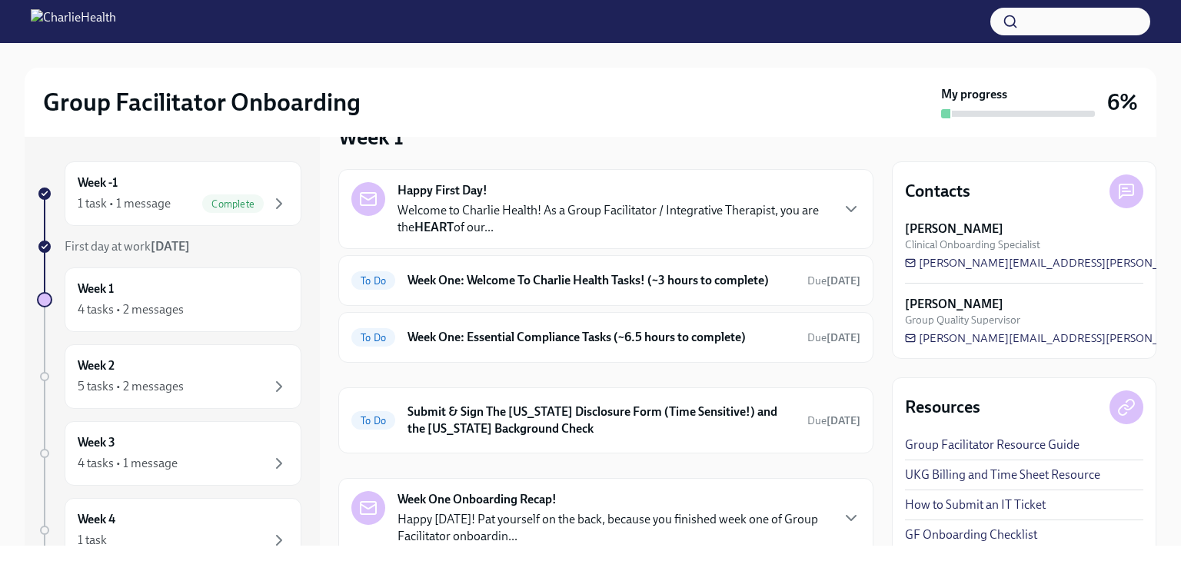
scroll to position [0, 0]
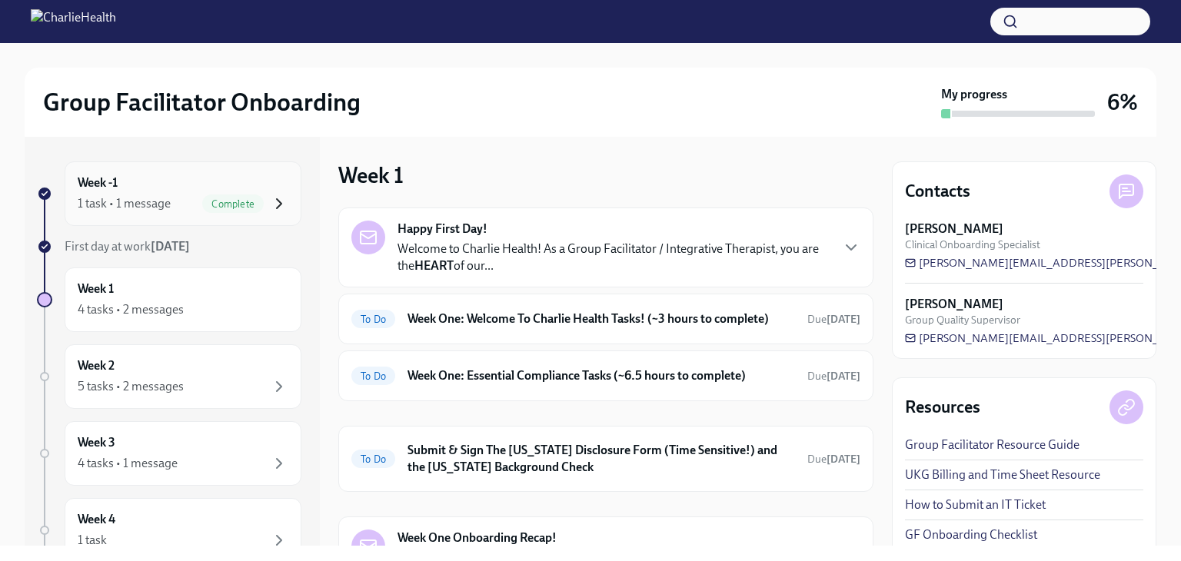
click at [270, 209] on icon "button" at bounding box center [279, 204] width 18 height 18
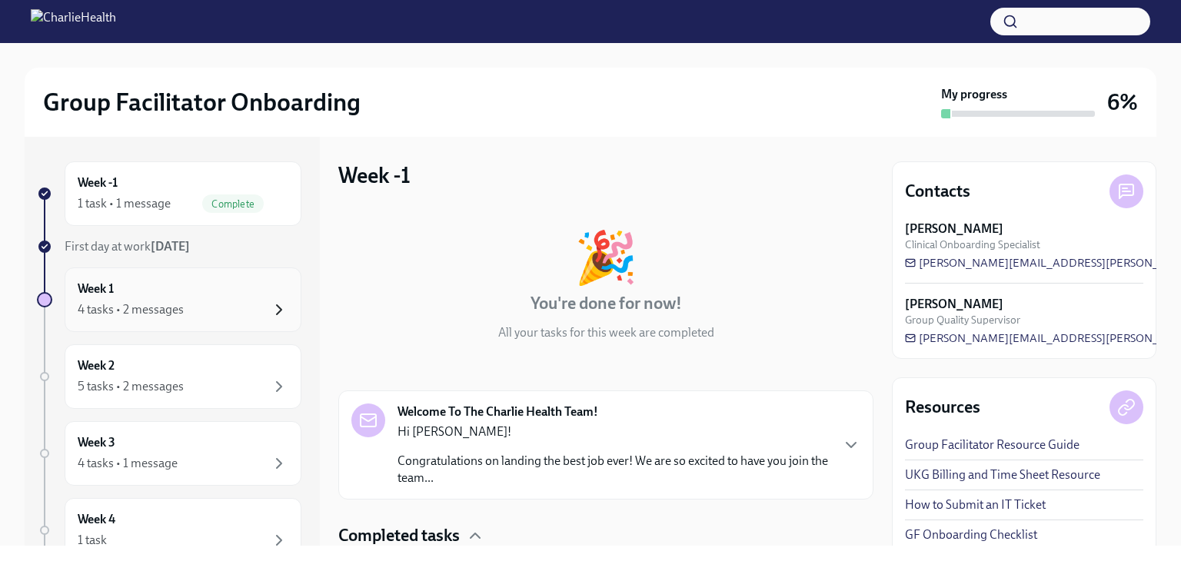
click at [270, 306] on icon "button" at bounding box center [279, 310] width 18 height 18
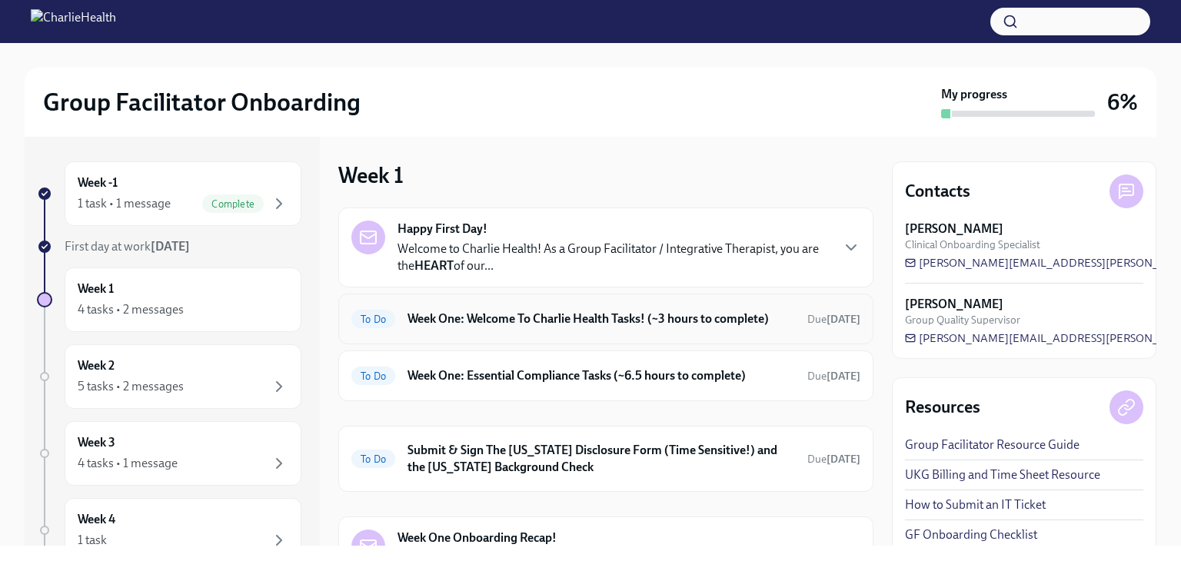
click at [658, 321] on h6 "Week One: Welcome To Charlie Health Tasks! (~3 hours to complete)" at bounding box center [602, 319] width 388 height 17
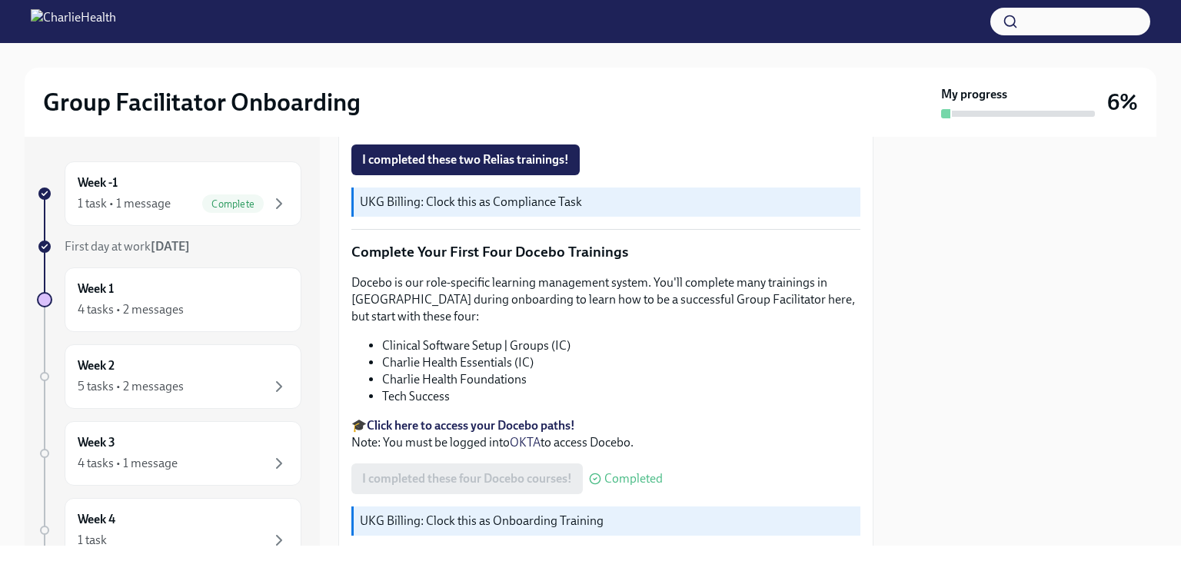
scroll to position [2058, 0]
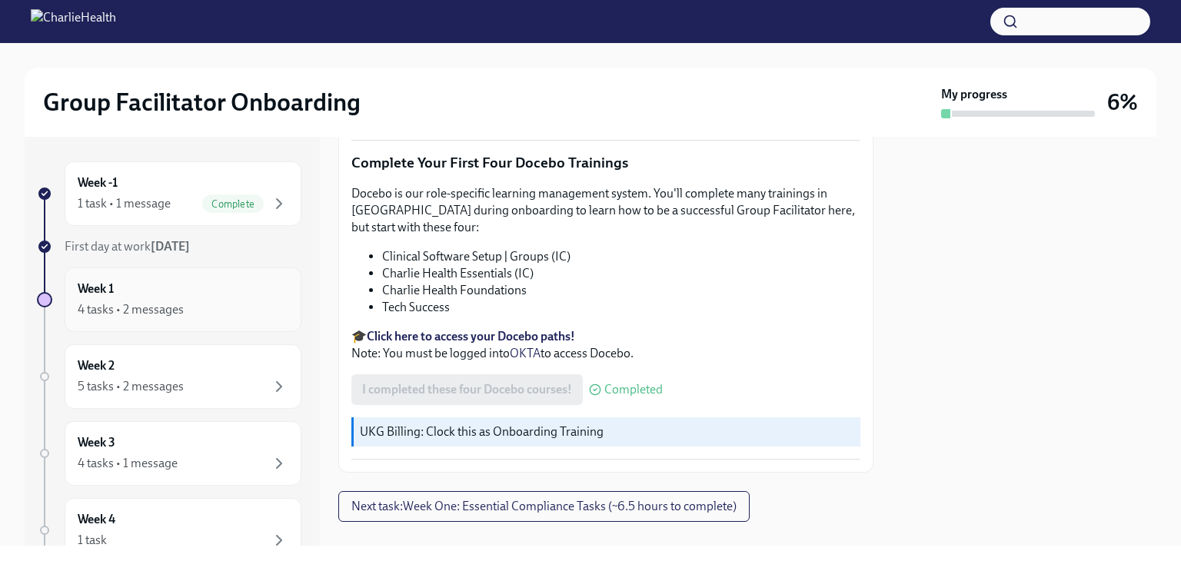
click at [260, 321] on div "Week 1 4 tasks • 2 messages" at bounding box center [183, 300] width 237 height 65
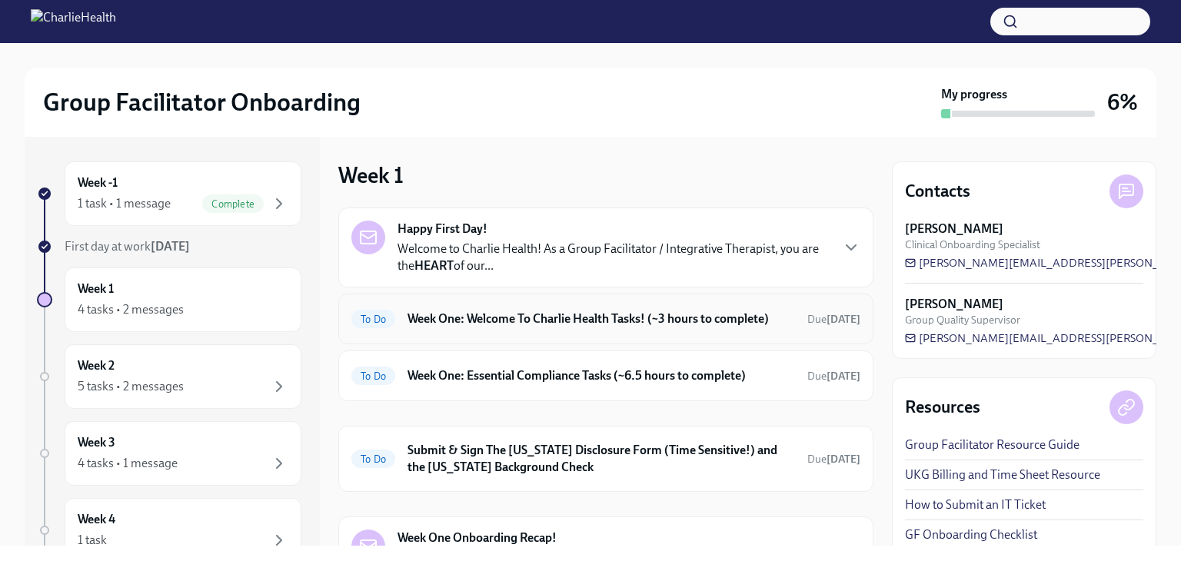
click at [587, 318] on h6 "Week One: Welcome To Charlie Health Tasks! (~3 hours to complete)" at bounding box center [602, 319] width 388 height 17
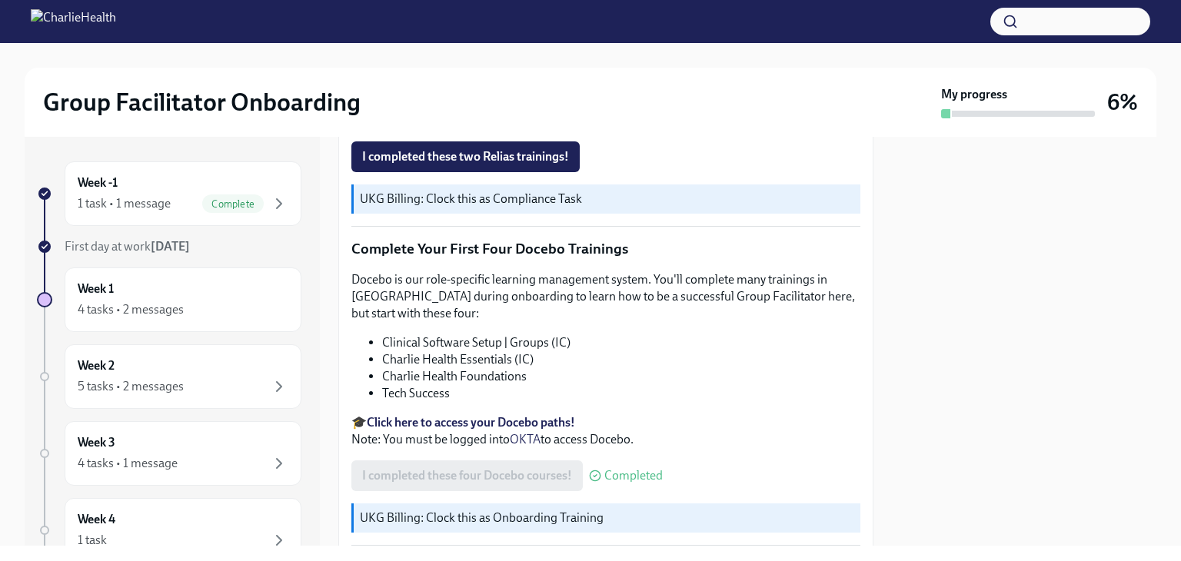
scroll to position [1978, 0]
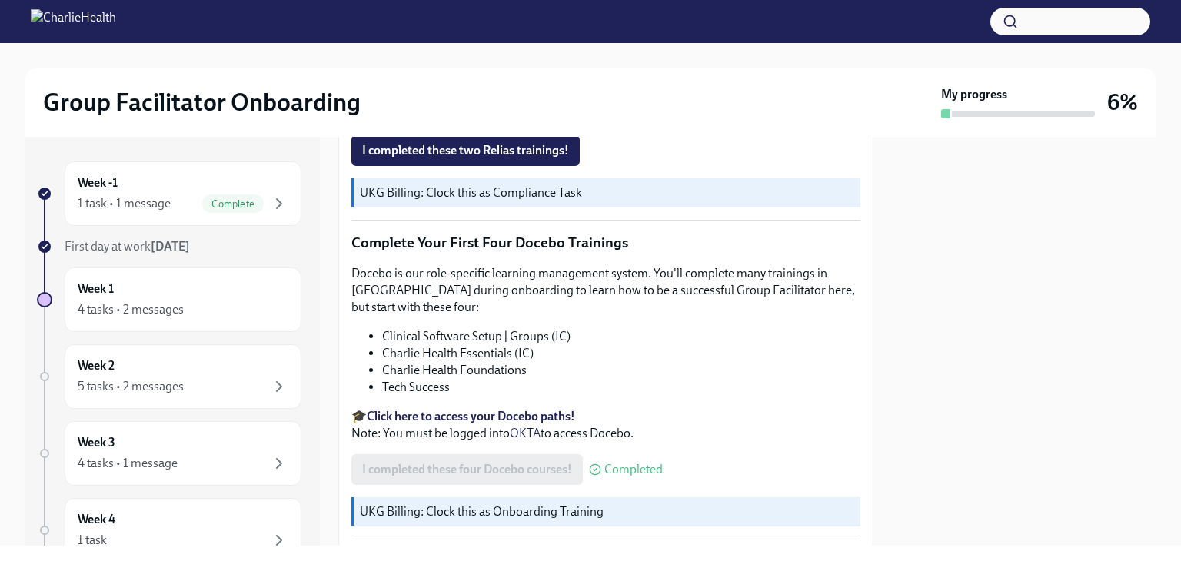
click at [461, 409] on strong "Click here to access your Docebo paths!" at bounding box center [471, 416] width 208 height 15
